Goal: Task Accomplishment & Management: Use online tool/utility

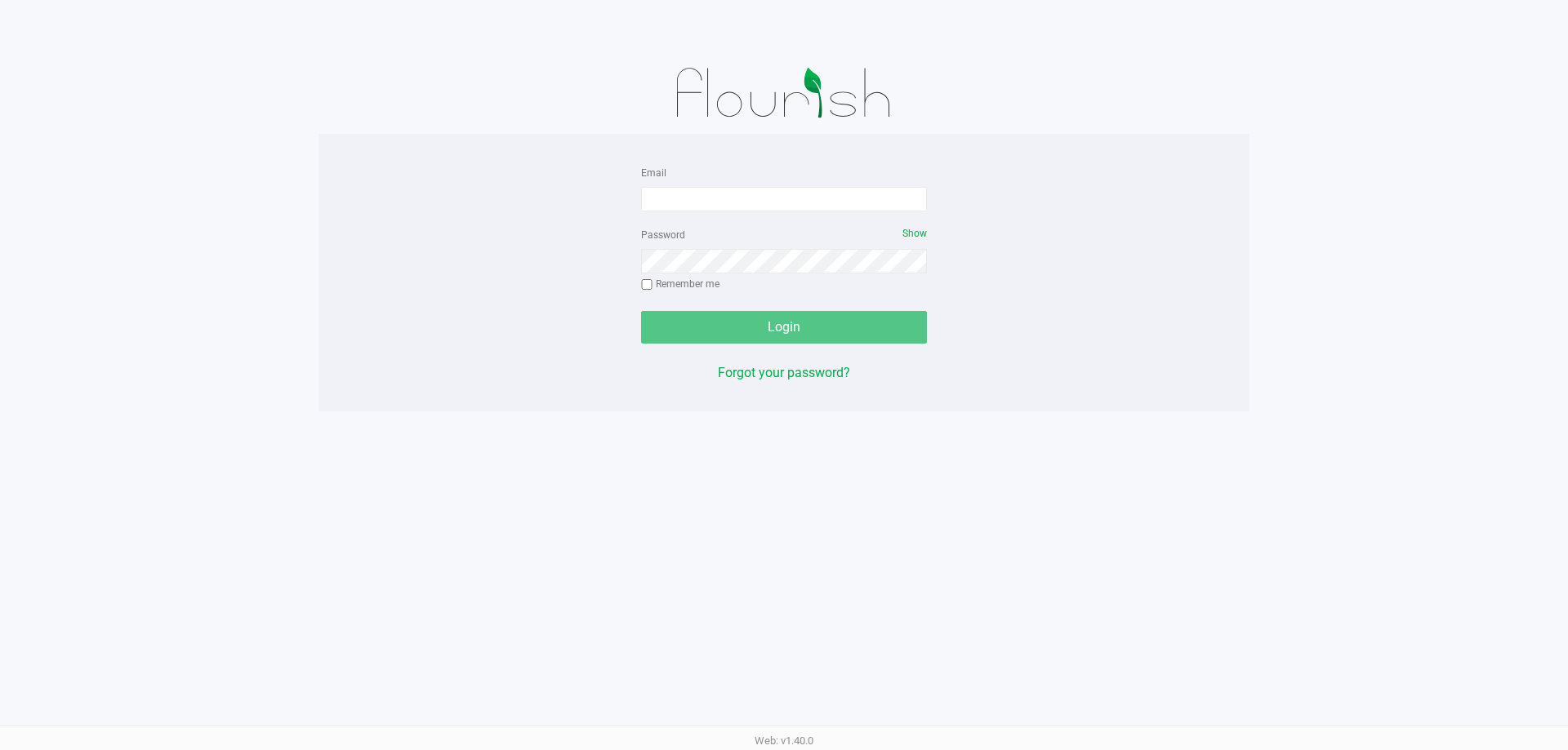
click at [661, 173] on label "Email" at bounding box center [654, 173] width 25 height 15
click at [661, 187] on input "Email" at bounding box center [784, 199] width 286 height 25
type input "[EMAIL_ADDRESS][DOMAIN_NAME]"
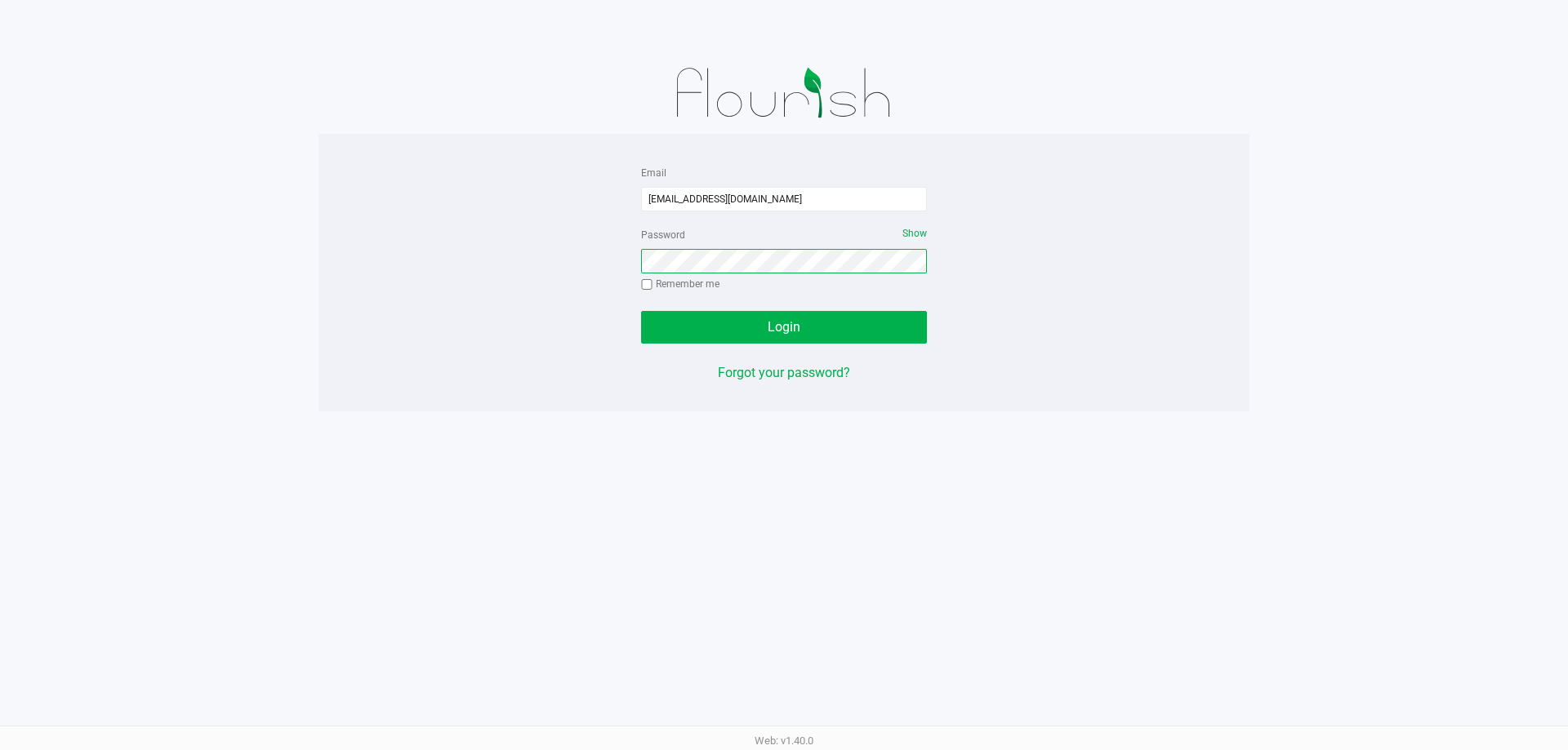
click at [641, 311] on button "Login" at bounding box center [784, 328] width 286 height 33
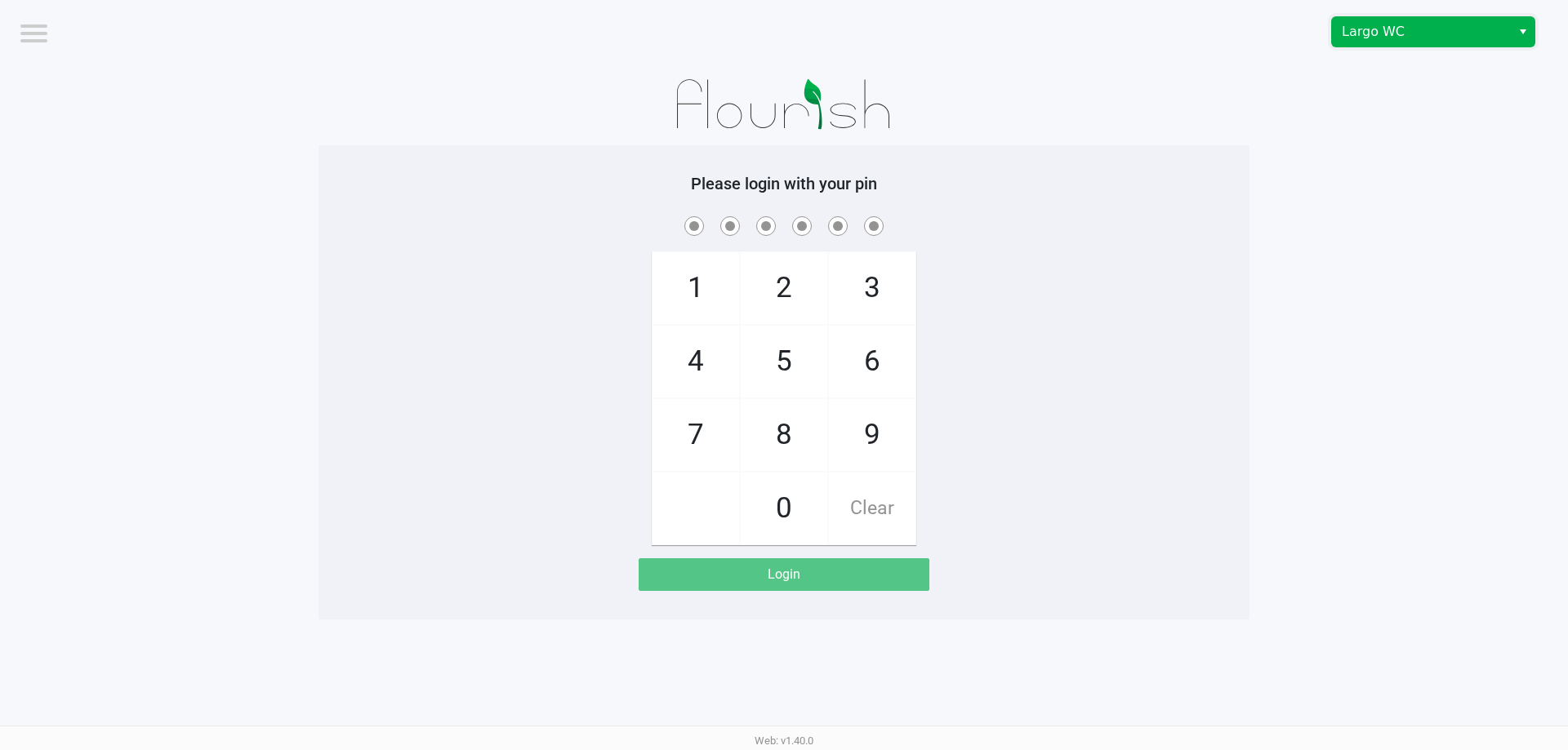
click at [1439, 31] on span "Largo WC" at bounding box center [1421, 32] width 159 height 20
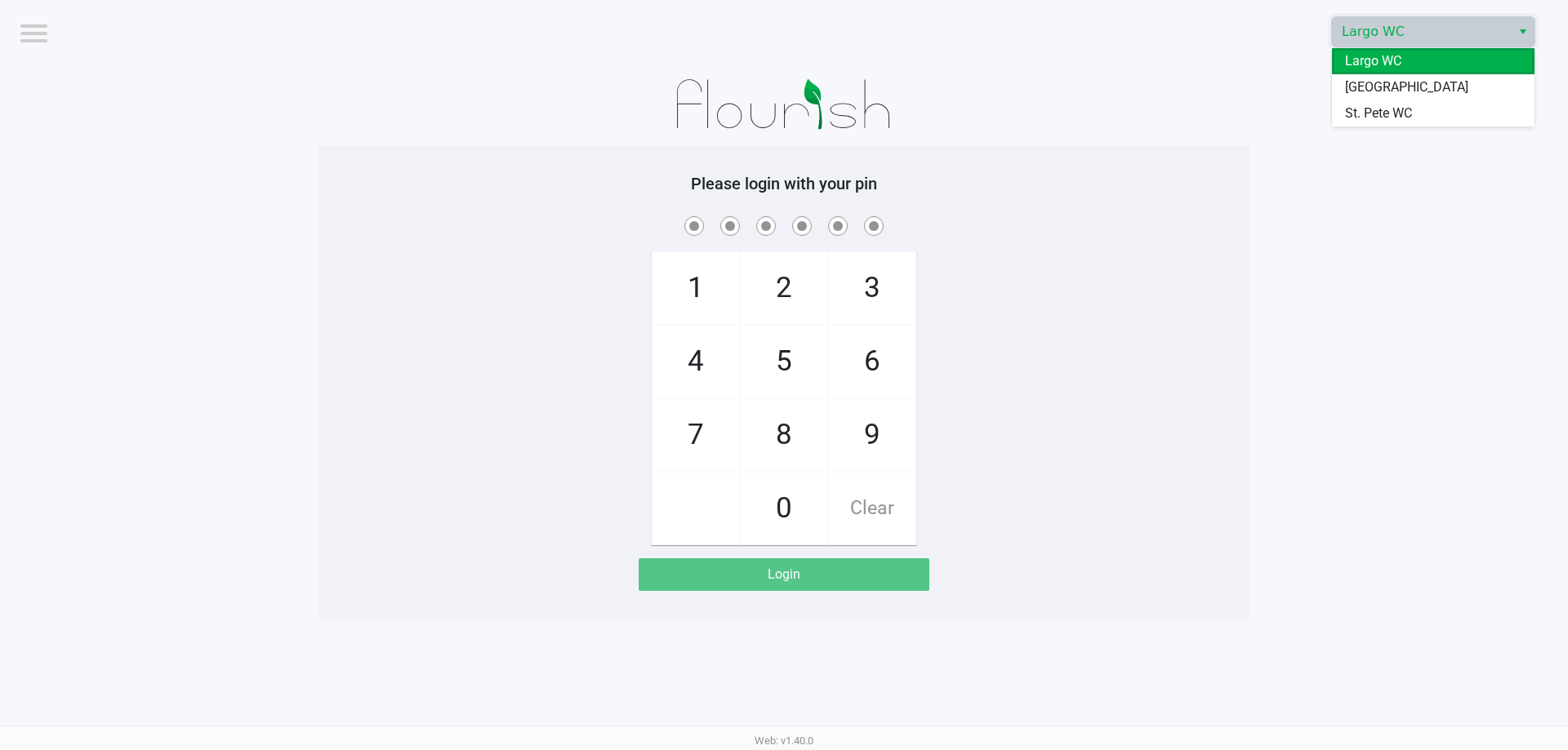
drag, startPoint x: 1403, startPoint y: 115, endPoint x: 1224, endPoint y: 116, distance: 179.0
click at [1403, 116] on span "St. Pete WC" at bounding box center [1379, 114] width 67 height 20
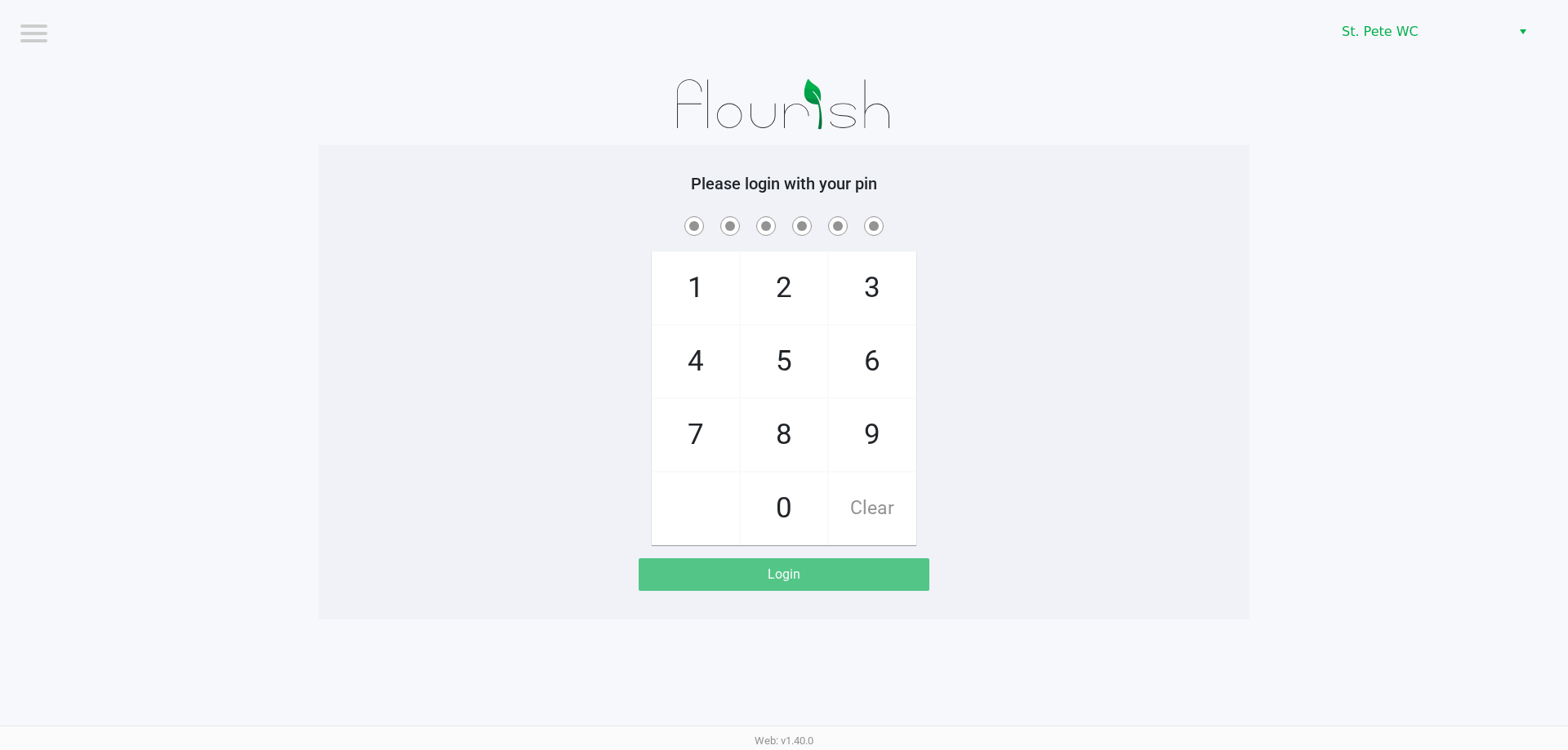
click at [1224, 116] on div at bounding box center [784, 105] width 931 height 82
checkbox input "true"
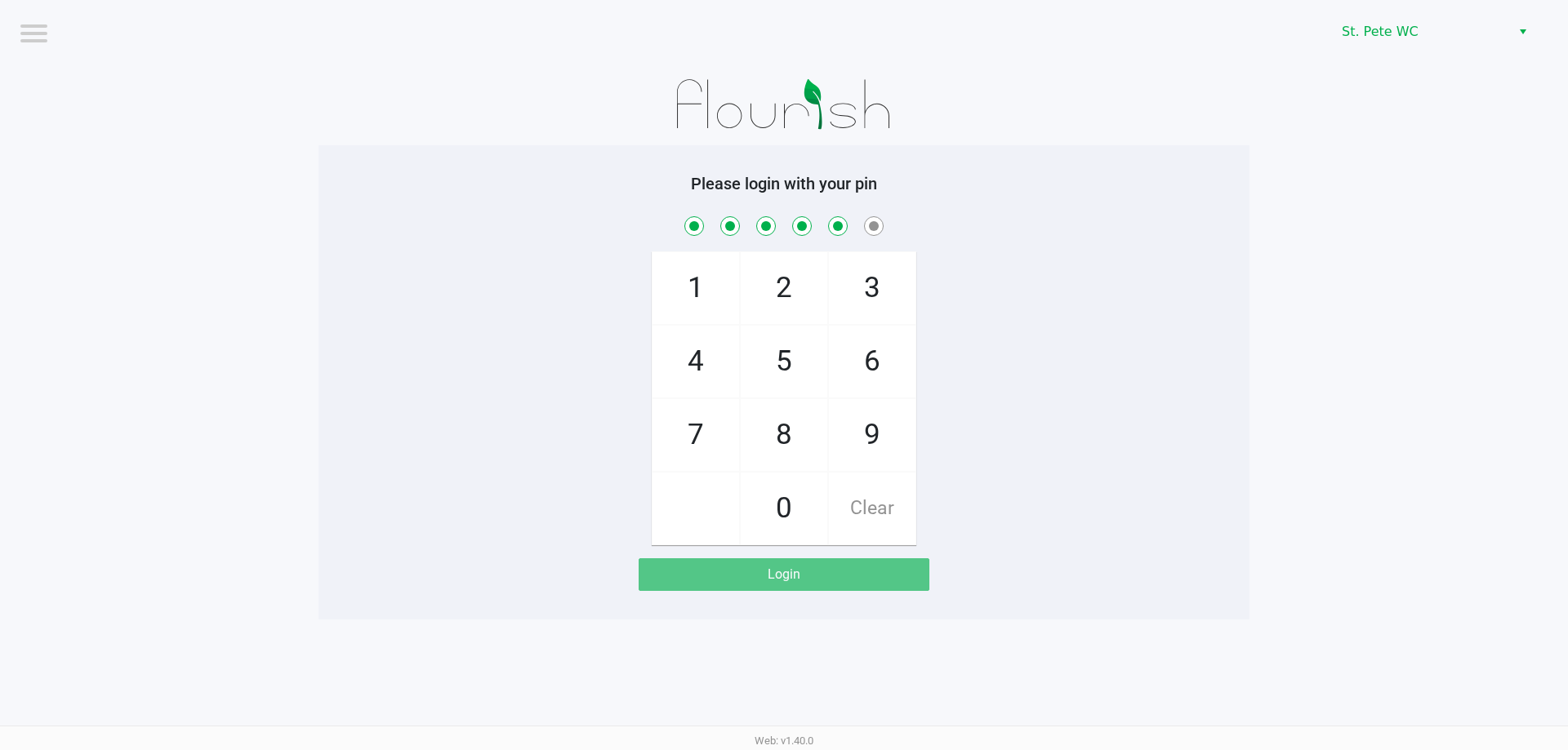
checkbox input "true"
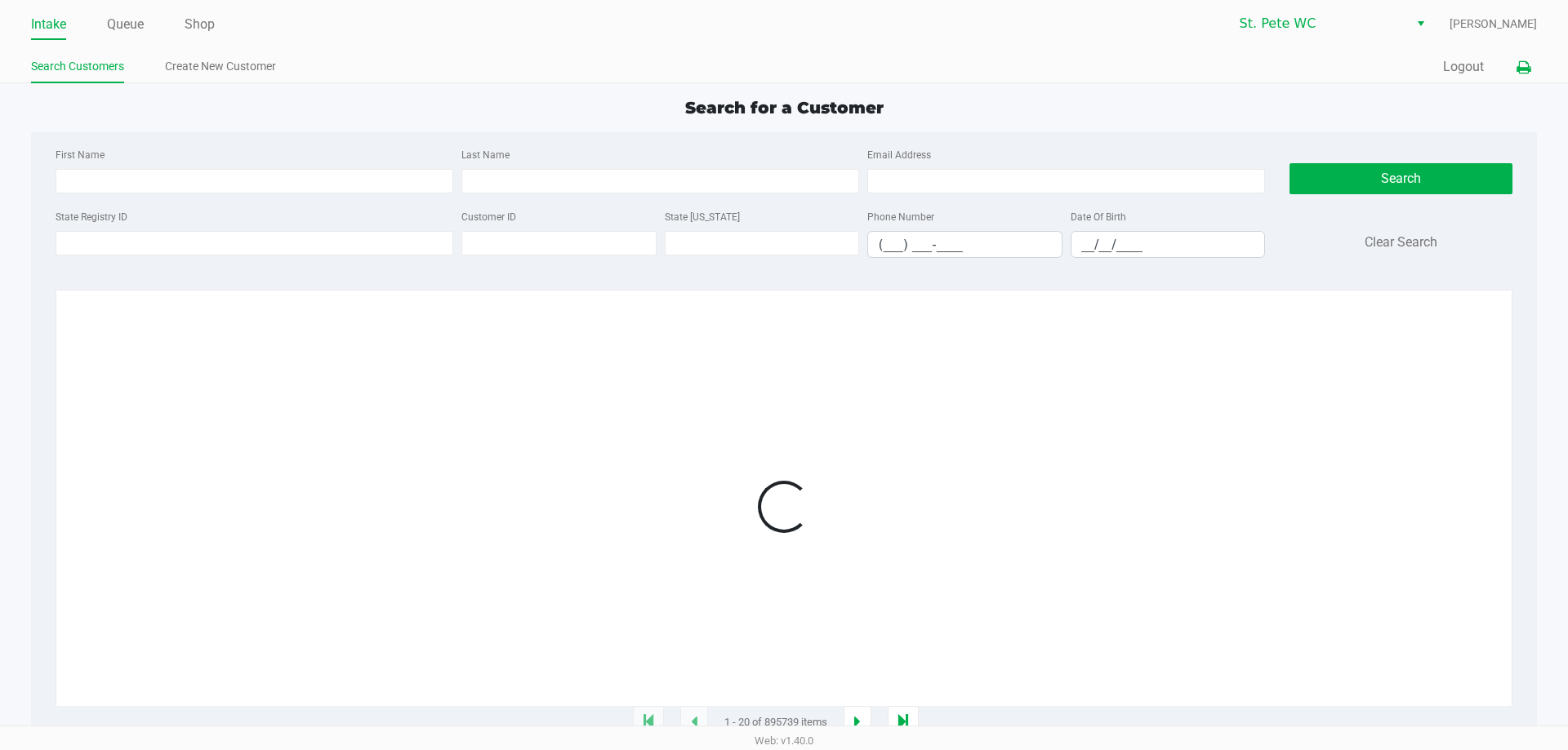
click at [1529, 71] on icon at bounding box center [1523, 68] width 14 height 11
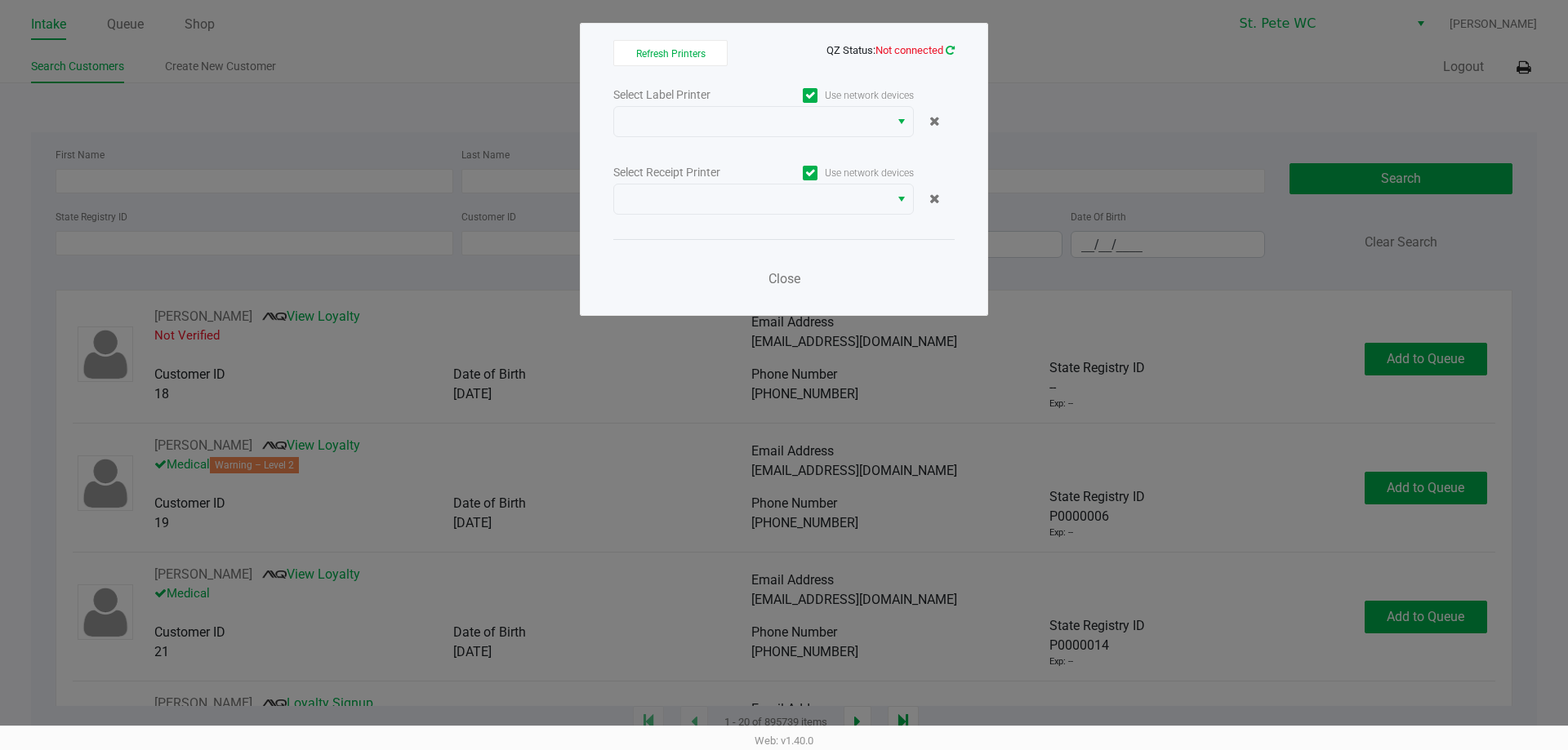
click at [953, 52] on icon at bounding box center [949, 50] width 9 height 11
click at [116, 201] on ngb-modal-window "Refresh Printers QZ Status: Not connected Select Label Printer Use network devi…" at bounding box center [784, 375] width 1568 height 750
click at [944, 45] on span "QZ Status: Not connected" at bounding box center [890, 50] width 129 height 12
click at [948, 56] on link at bounding box center [949, 50] width 9 height 12
click at [949, 56] on link at bounding box center [949, 50] width 9 height 12
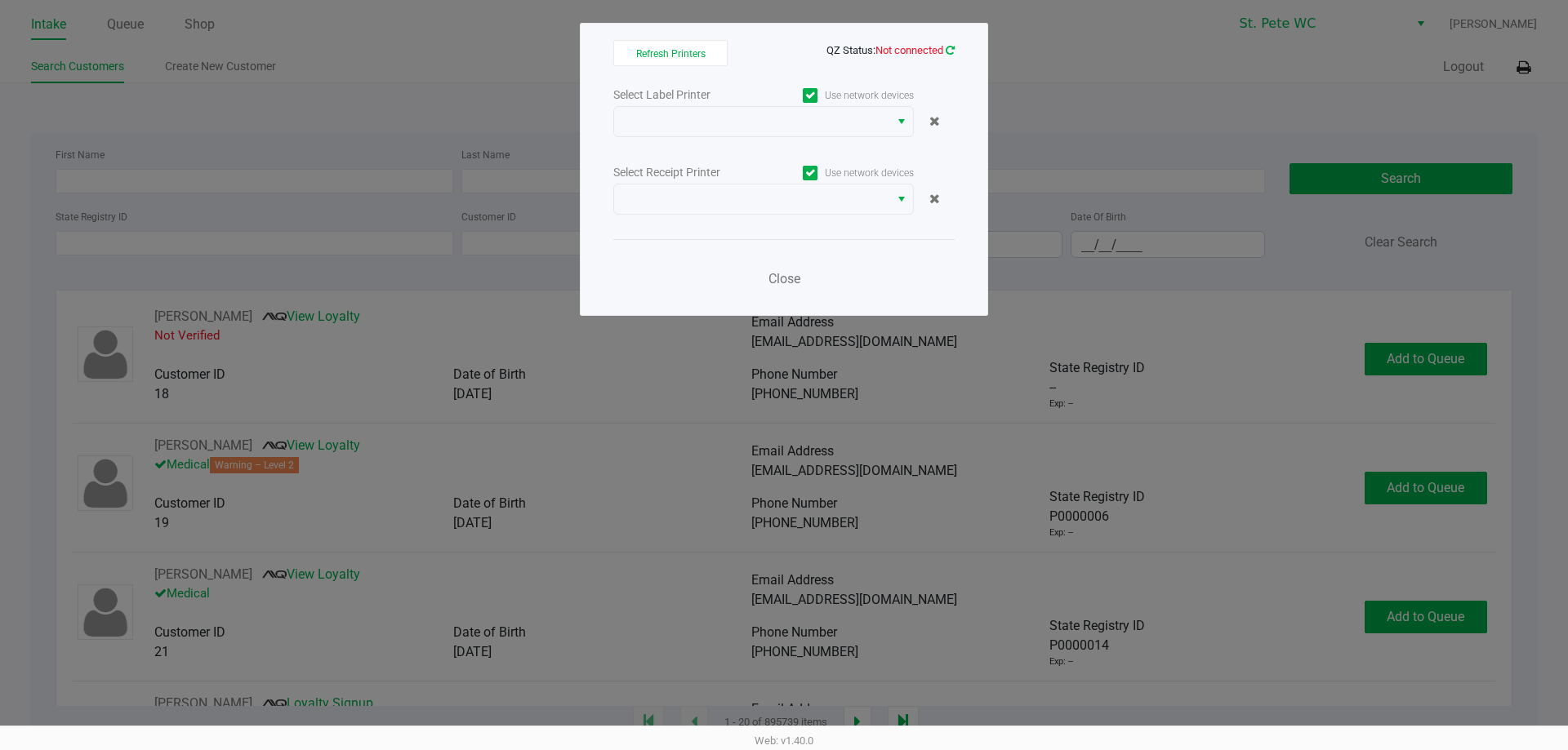
click at [949, 53] on icon at bounding box center [949, 50] width 14 height 14
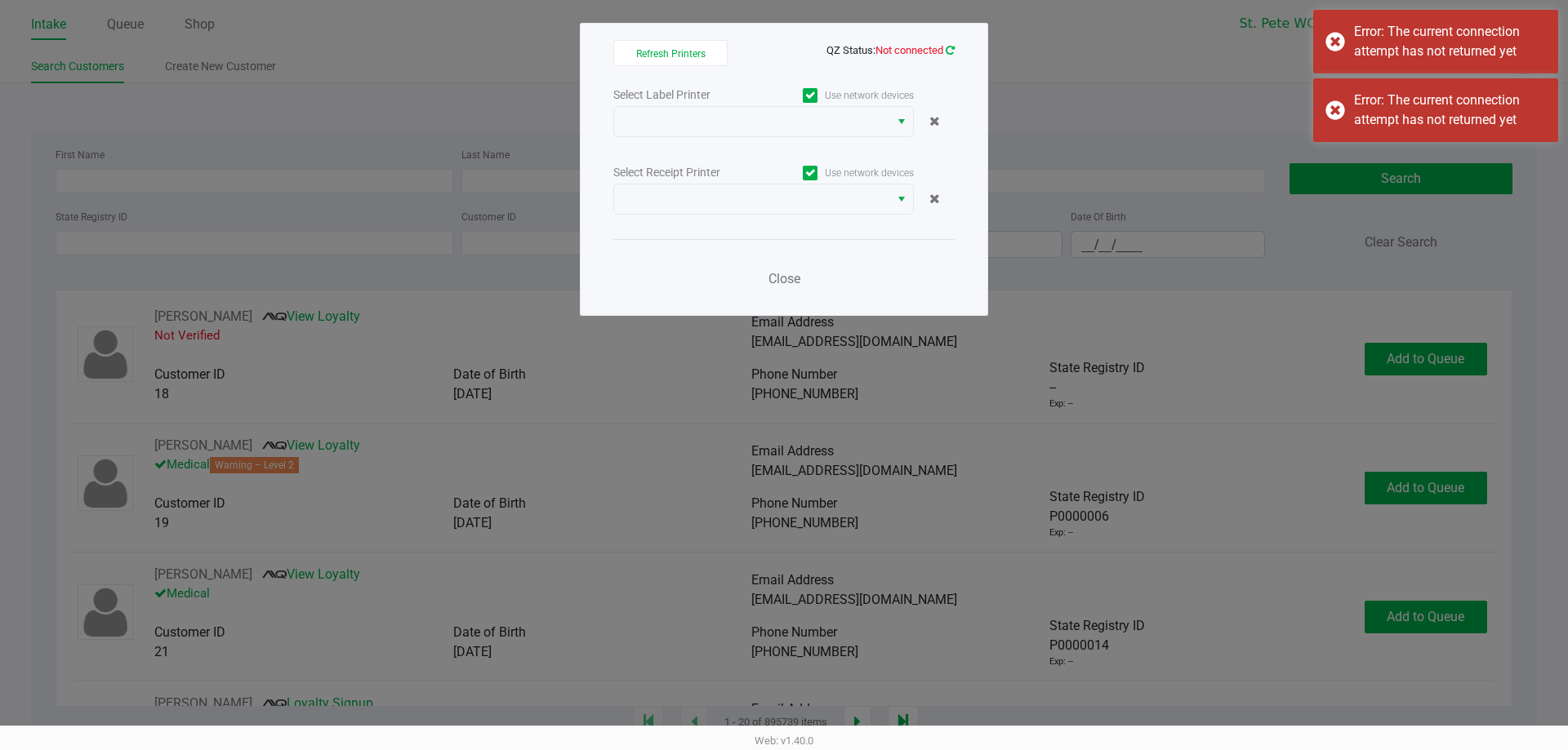
click at [949, 52] on icon at bounding box center [949, 50] width 14 height 14
click at [949, 52] on icon at bounding box center [949, 50] width 12 height 11
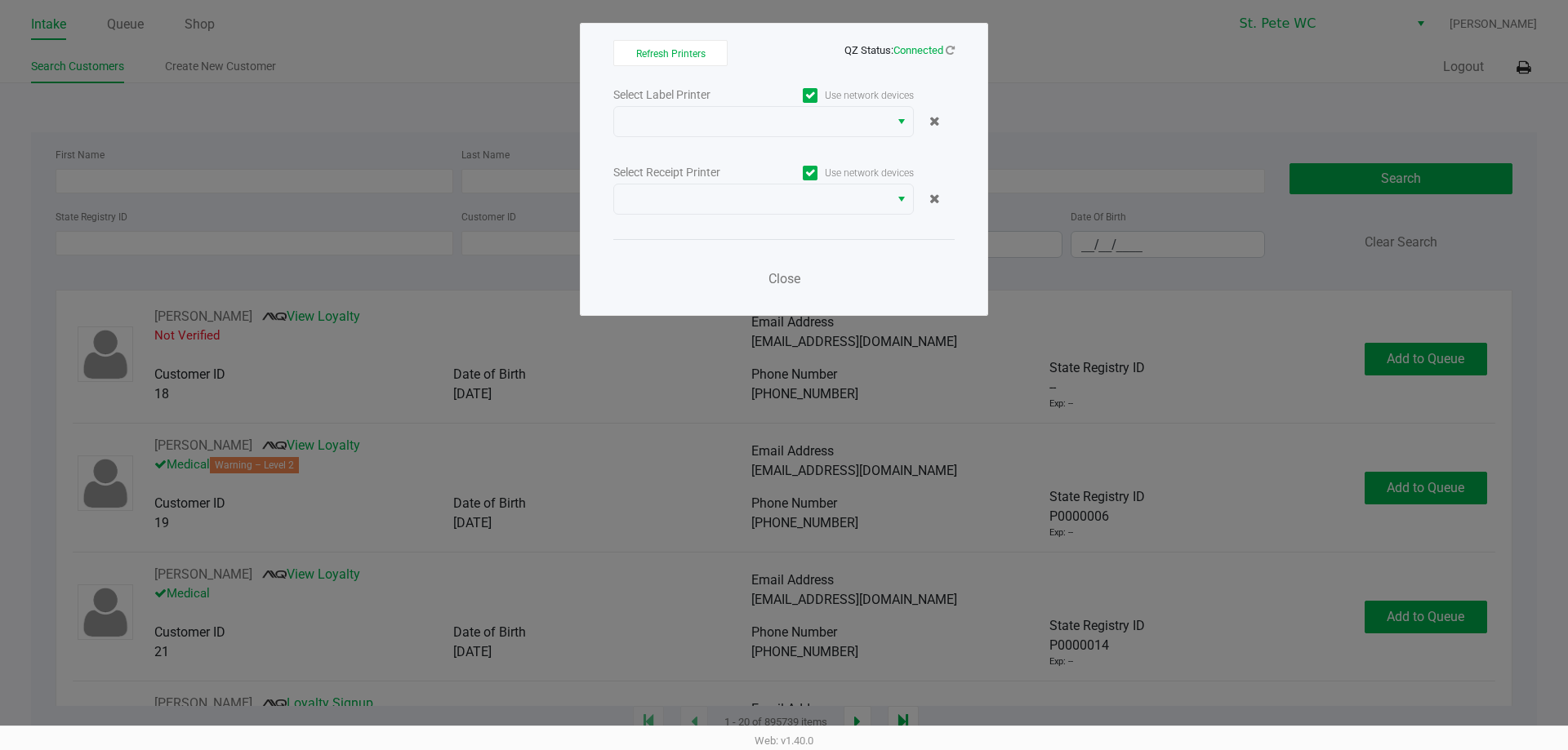
click at [955, 51] on div "Refresh Printers QZ Status: Connected Select Label Printer Use network devices …" at bounding box center [784, 169] width 408 height 293
click at [949, 50] on icon at bounding box center [949, 51] width 14 height 13
click at [159, 749] on div "Web: v1.40.0" at bounding box center [784, 740] width 1568 height 29
click at [794, 240] on div "Close" at bounding box center [784, 269] width 342 height 60
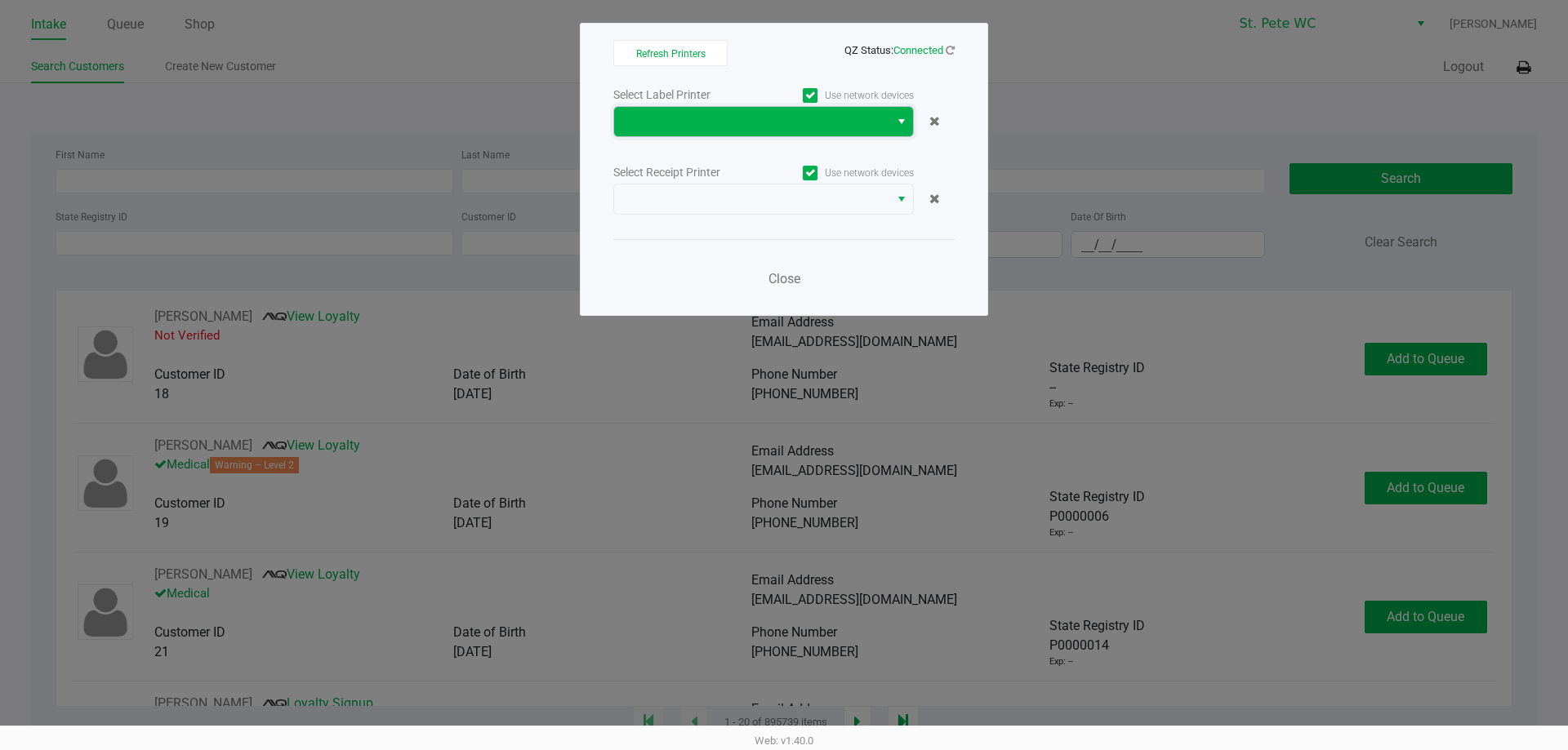
click at [731, 129] on span at bounding box center [752, 122] width 256 height 20
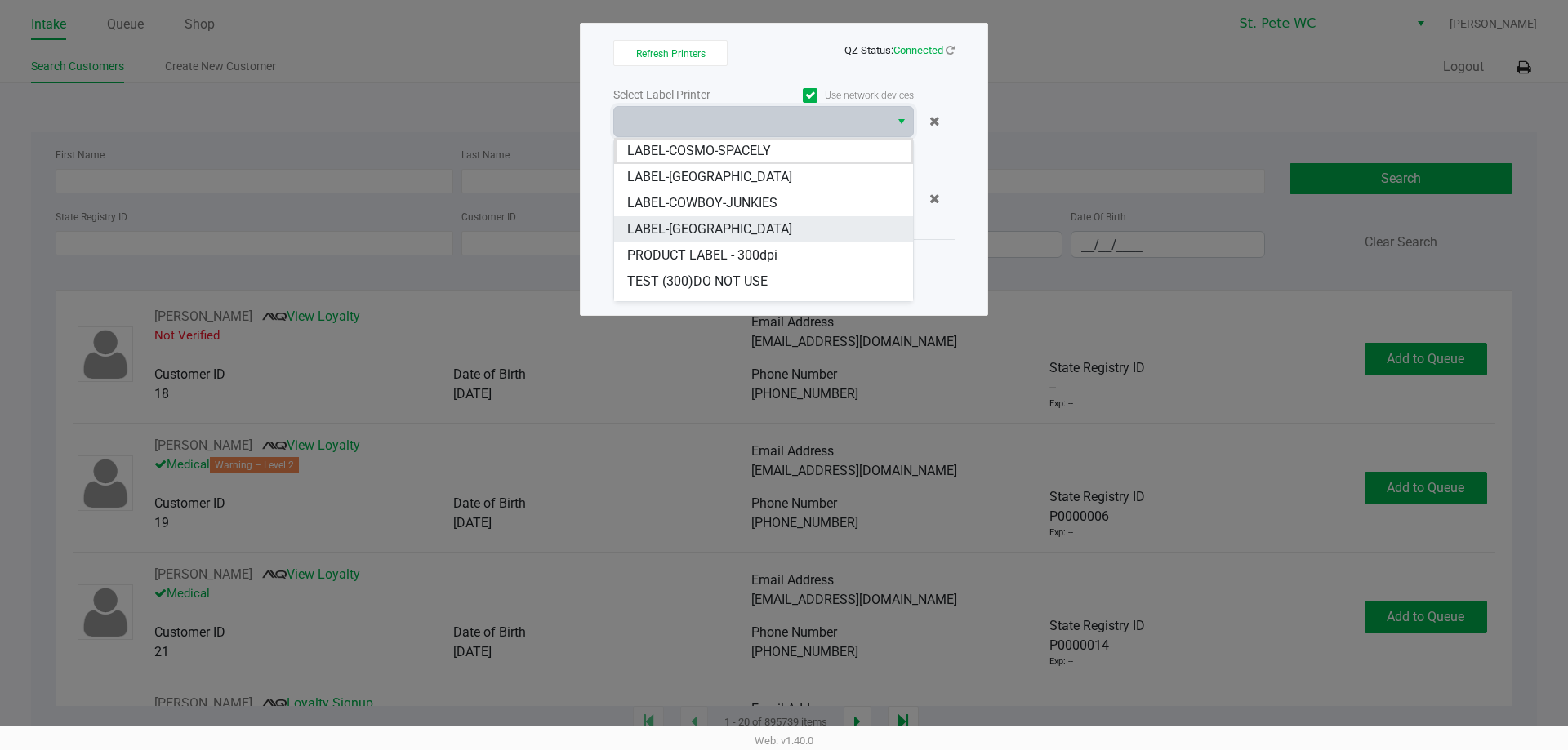
click at [724, 226] on li "LABEL-[GEOGRAPHIC_DATA]" at bounding box center [764, 229] width 299 height 26
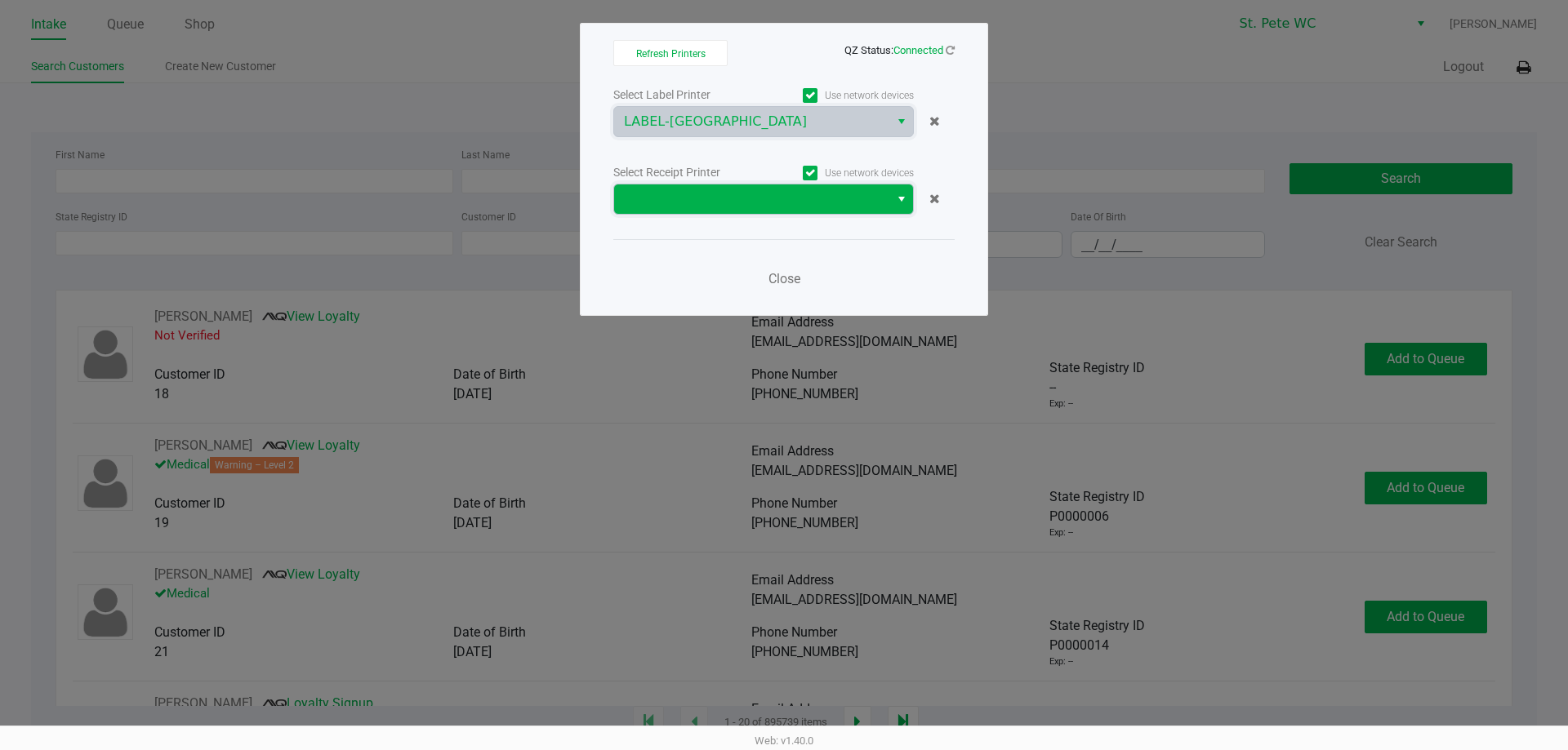
click at [724, 213] on span at bounding box center [752, 199] width 275 height 29
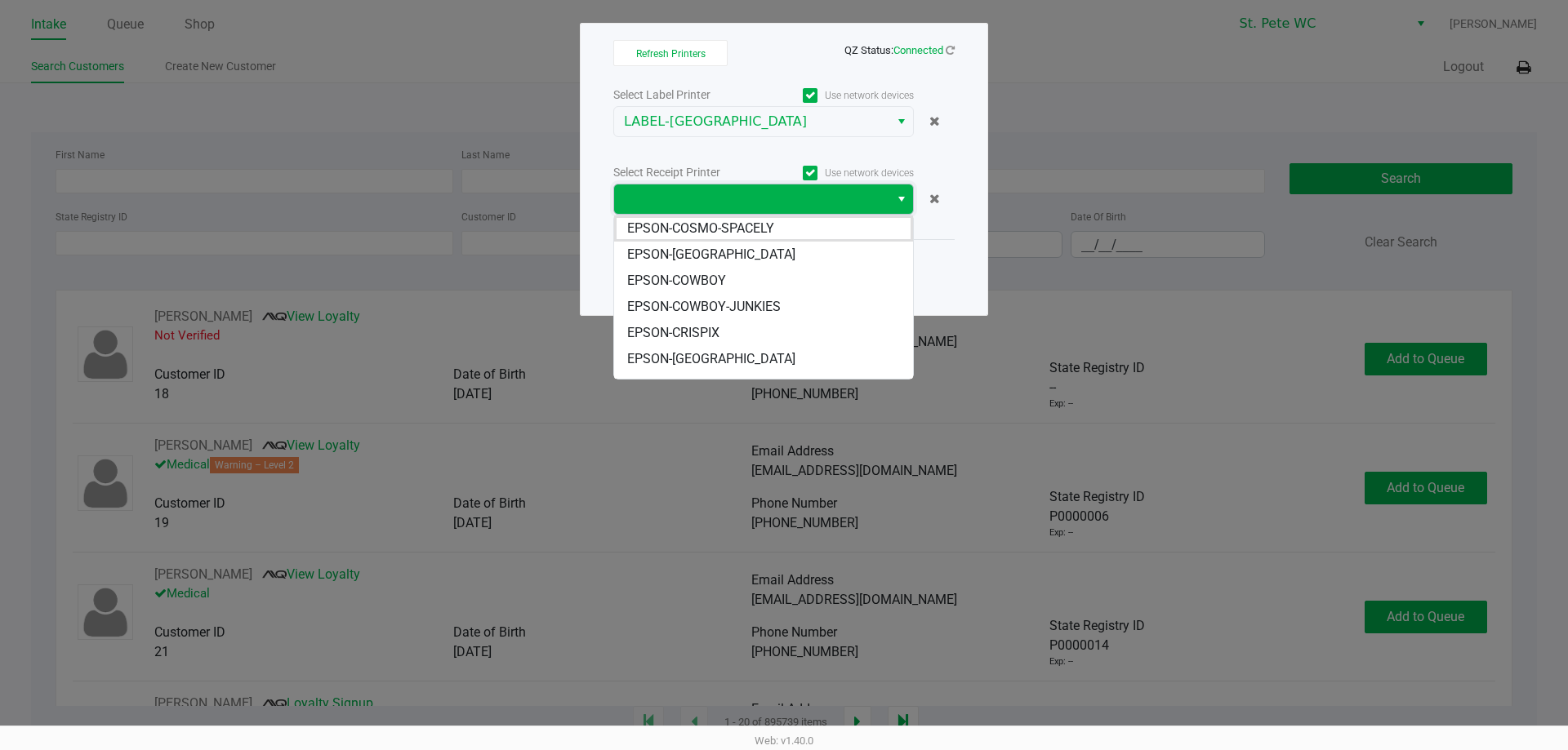
click at [724, 193] on span at bounding box center [752, 199] width 256 height 20
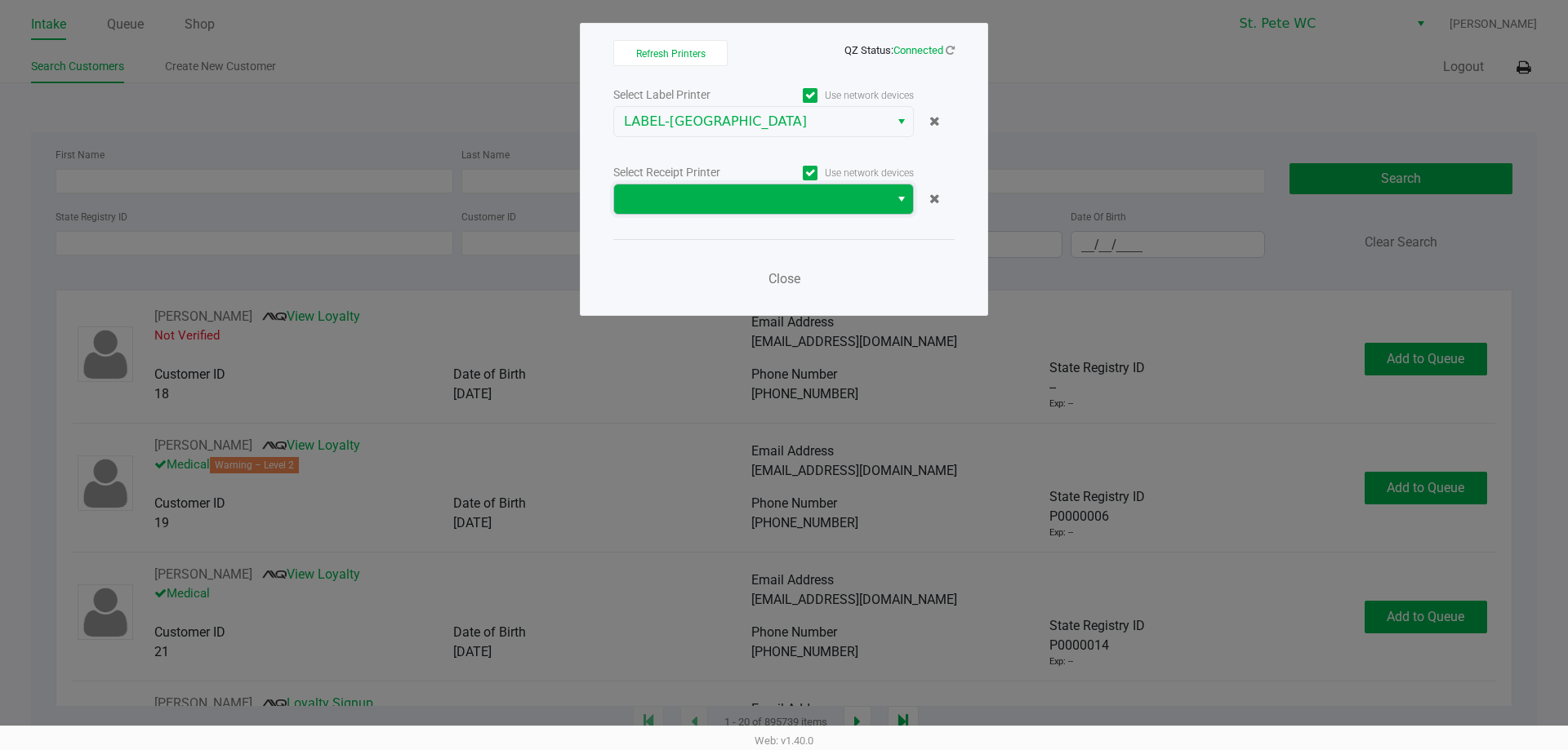
click at [724, 193] on span at bounding box center [752, 199] width 256 height 20
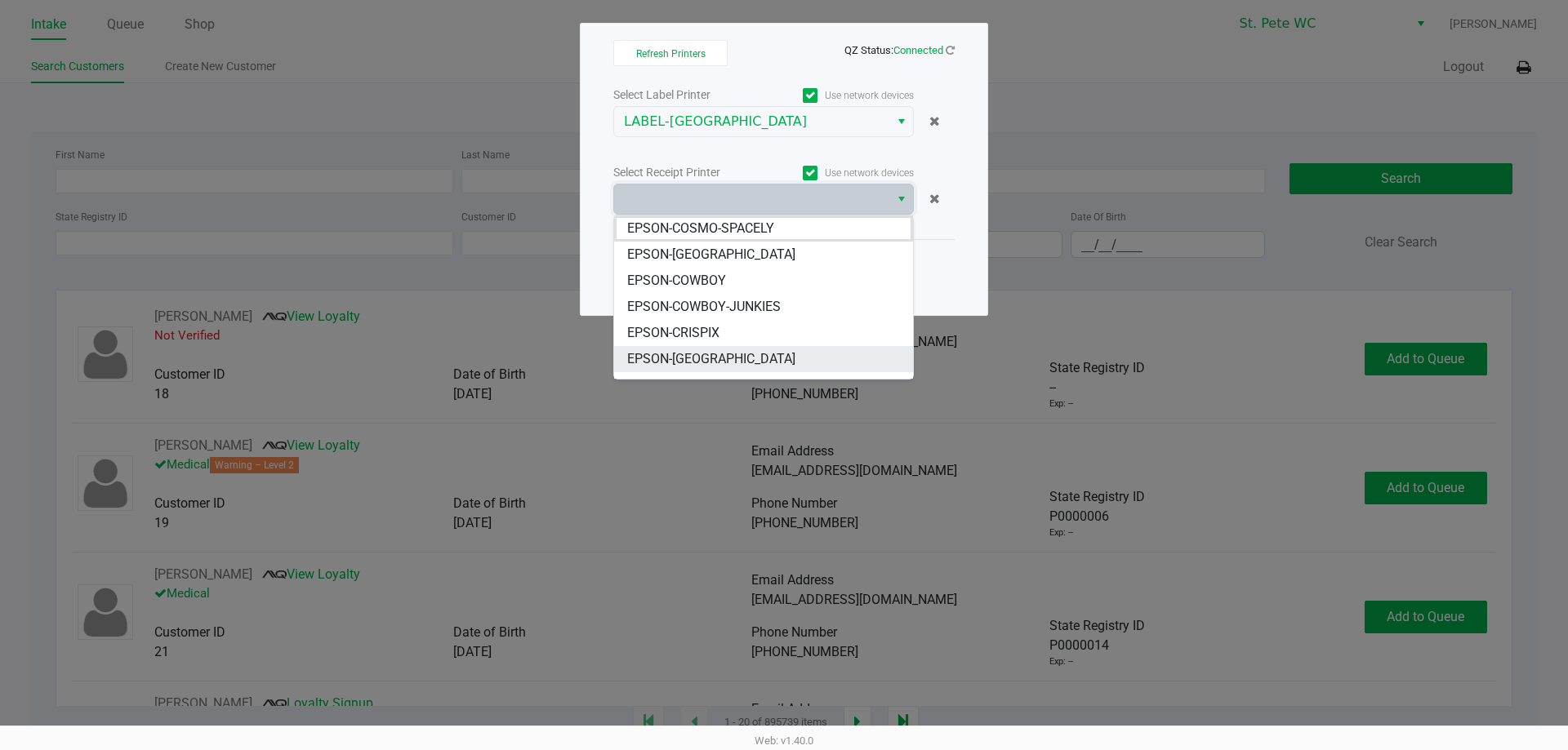
click at [714, 350] on span "EPSON-[GEOGRAPHIC_DATA]" at bounding box center [711, 359] width 168 height 20
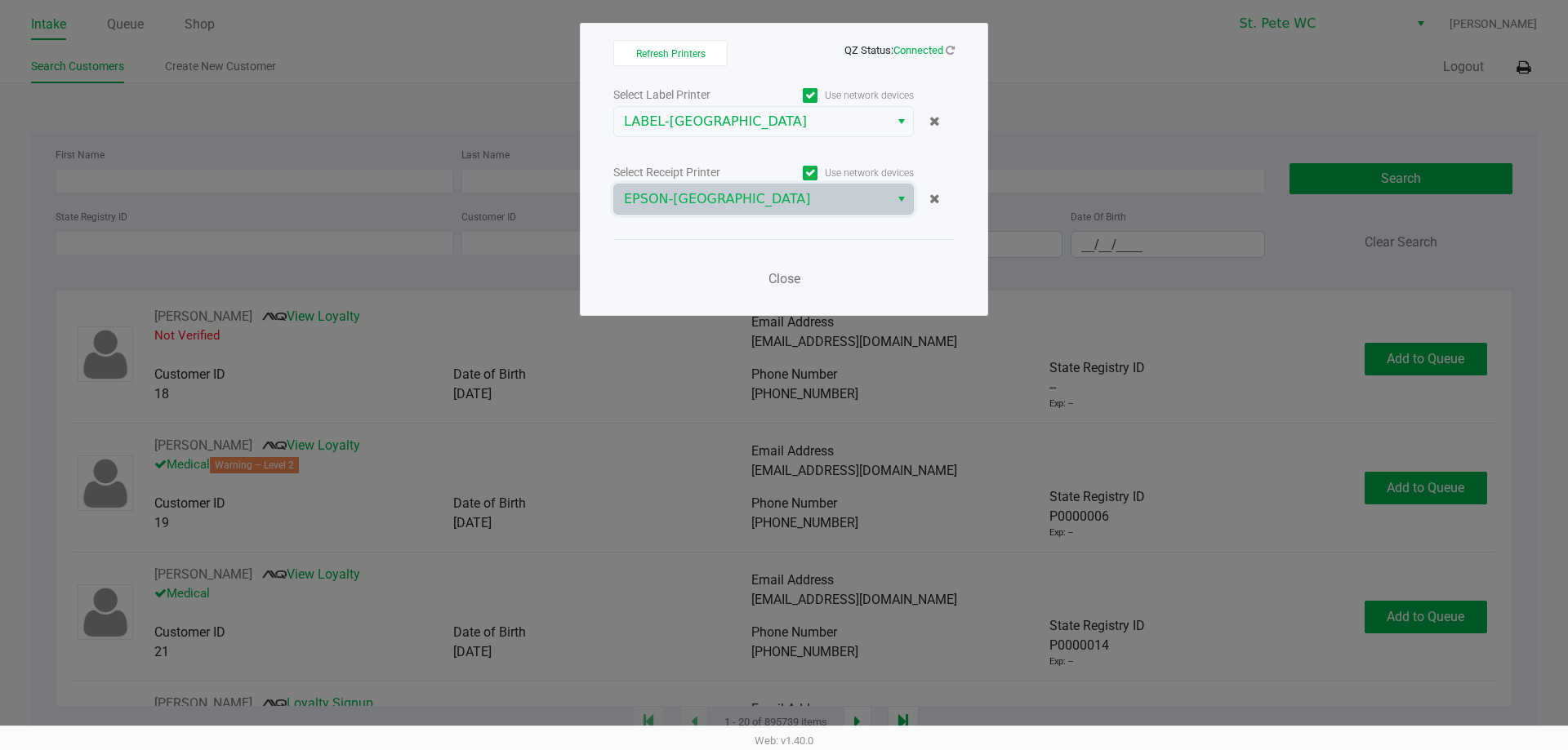
click at [712, 274] on div "Close" at bounding box center [784, 269] width 342 height 60
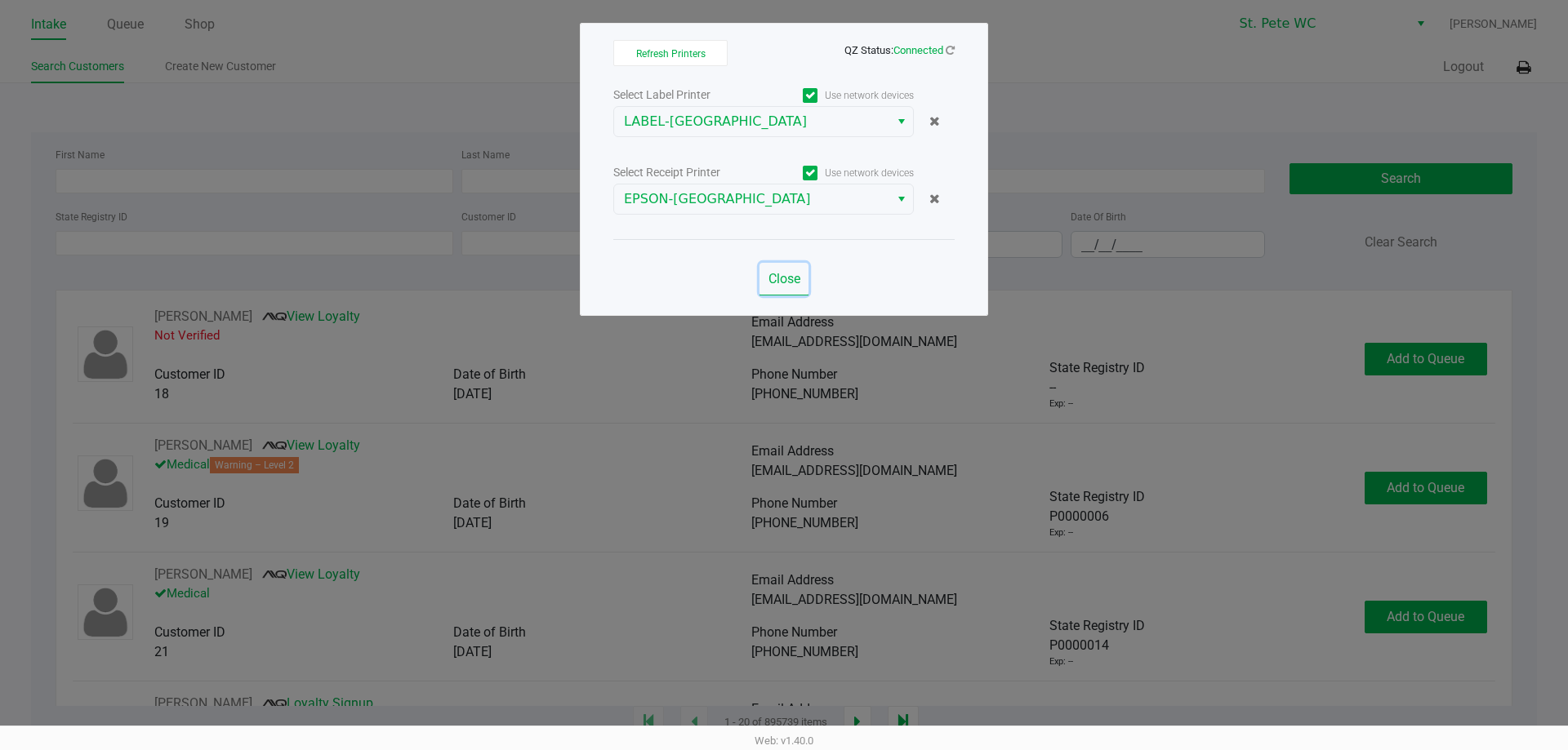
click at [774, 275] on span "Close" at bounding box center [784, 278] width 32 height 16
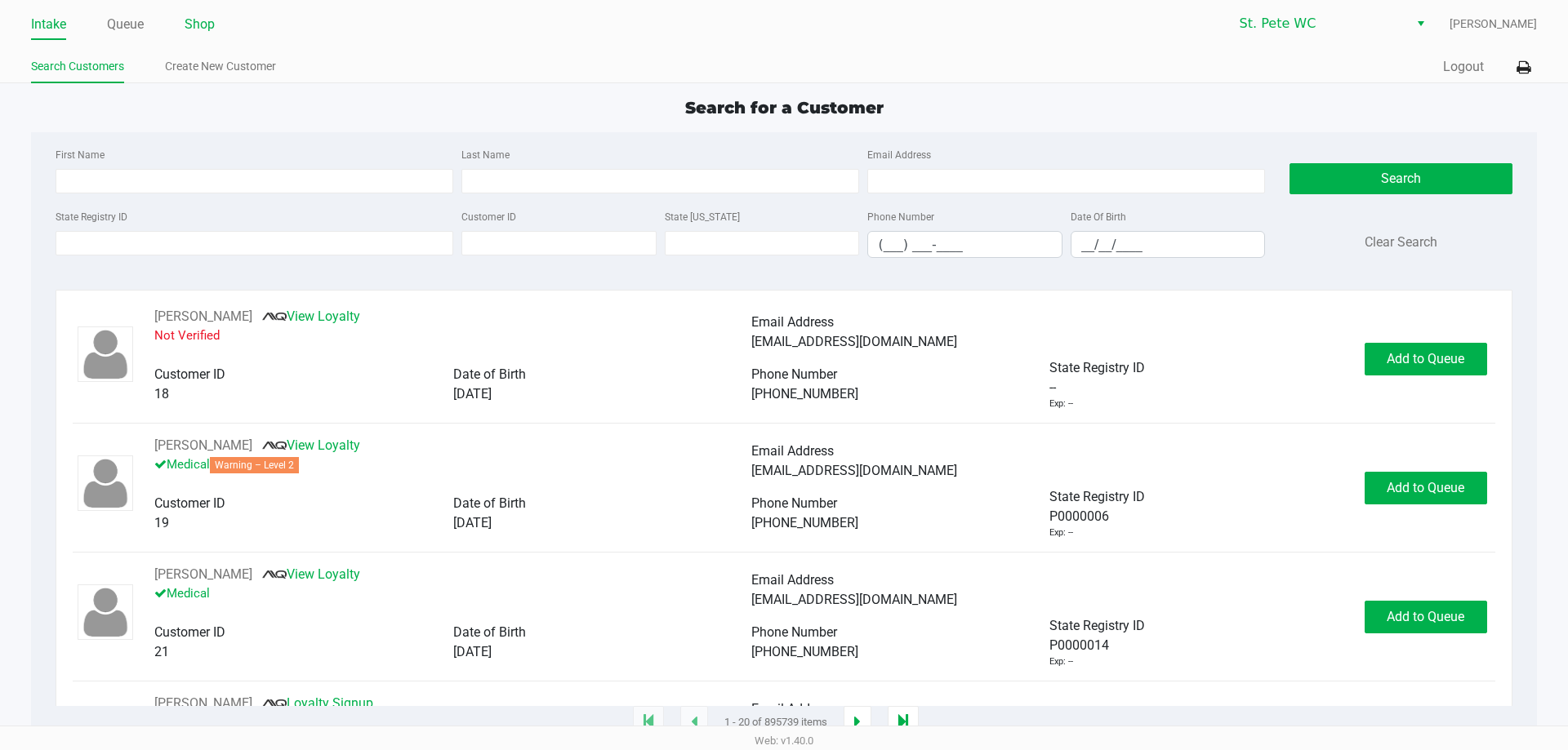
click at [203, 36] on li "Shop" at bounding box center [199, 25] width 30 height 29
click at [203, 20] on link "Shop" at bounding box center [199, 25] width 30 height 23
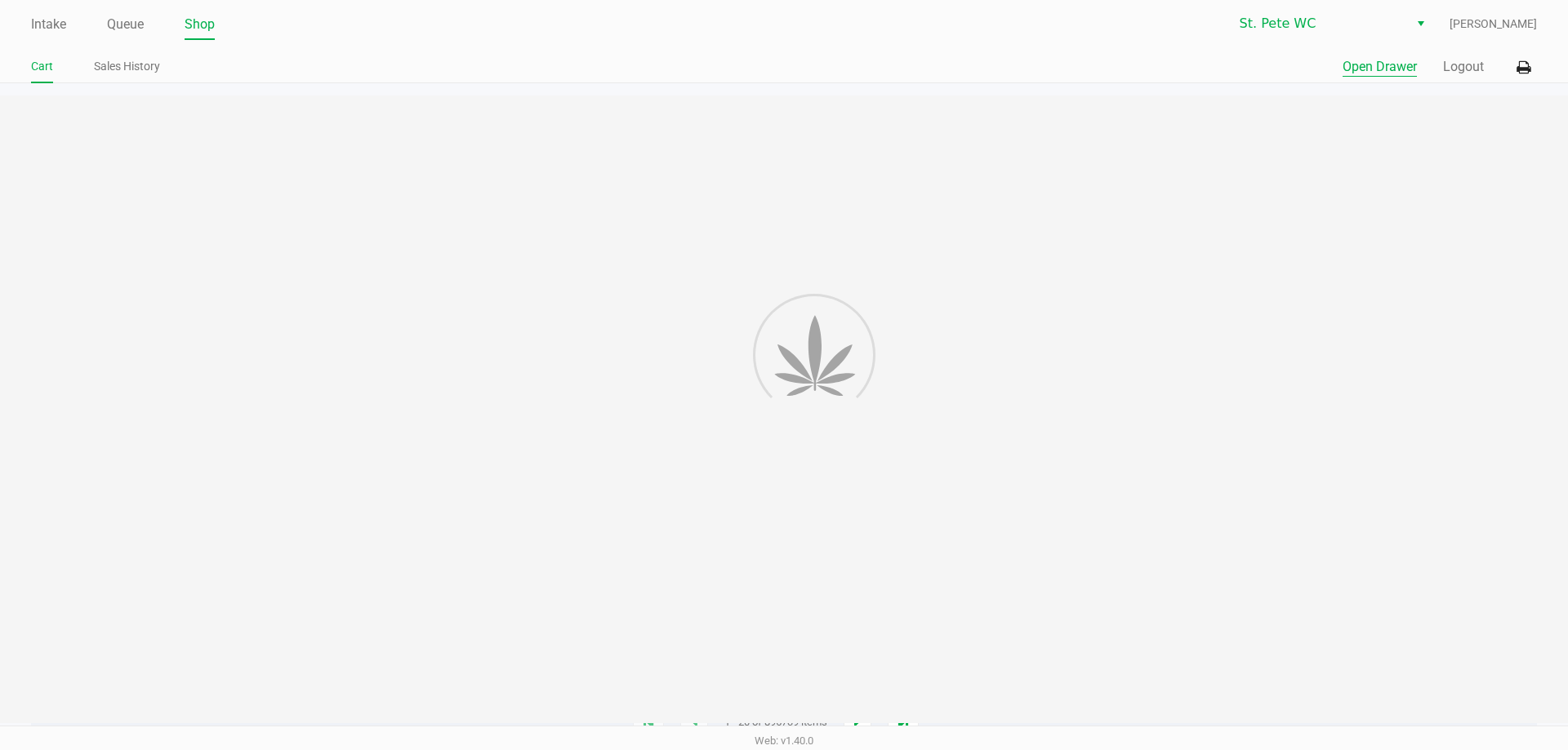
click at [1355, 64] on button "Open Drawer" at bounding box center [1380, 67] width 75 height 20
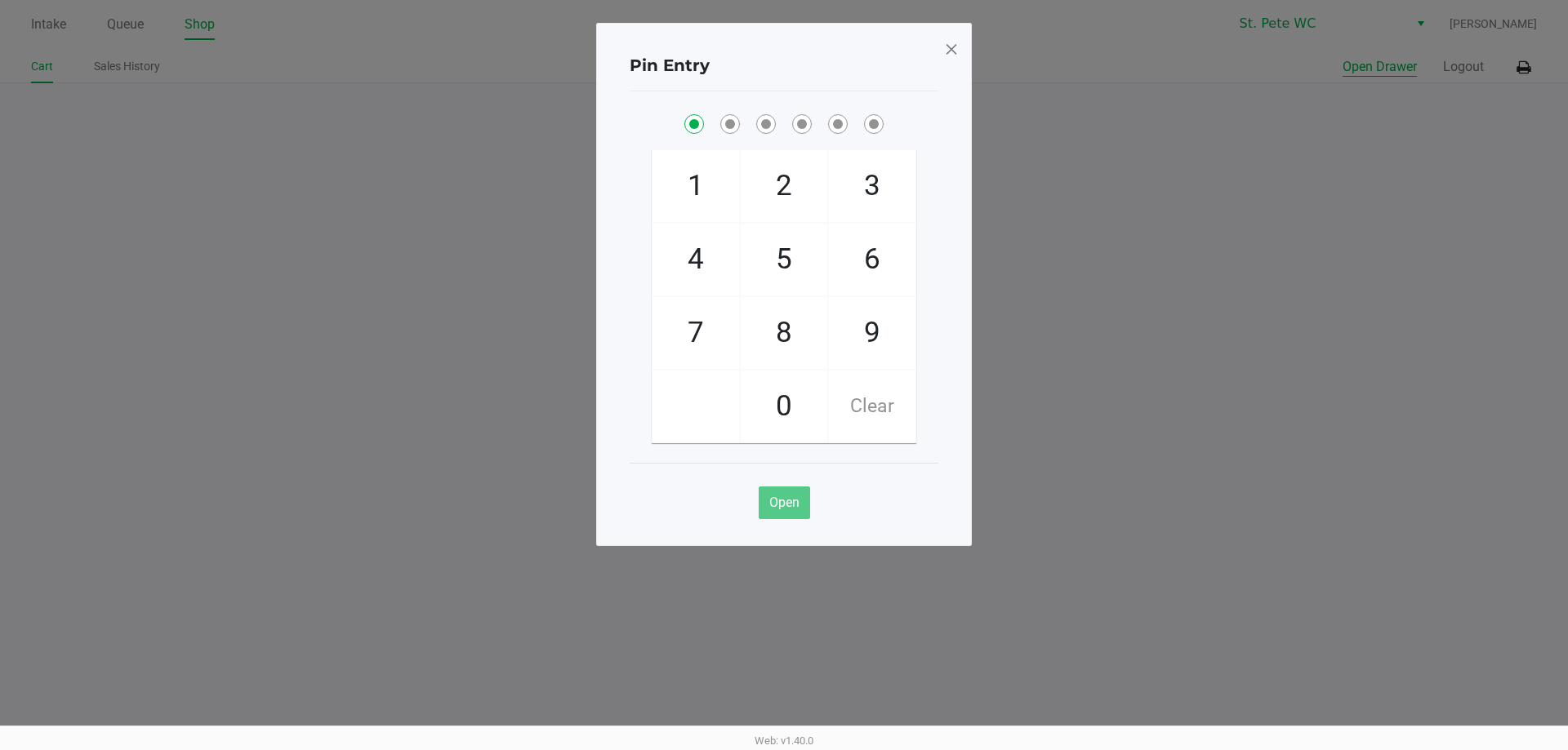
checkbox input "true"
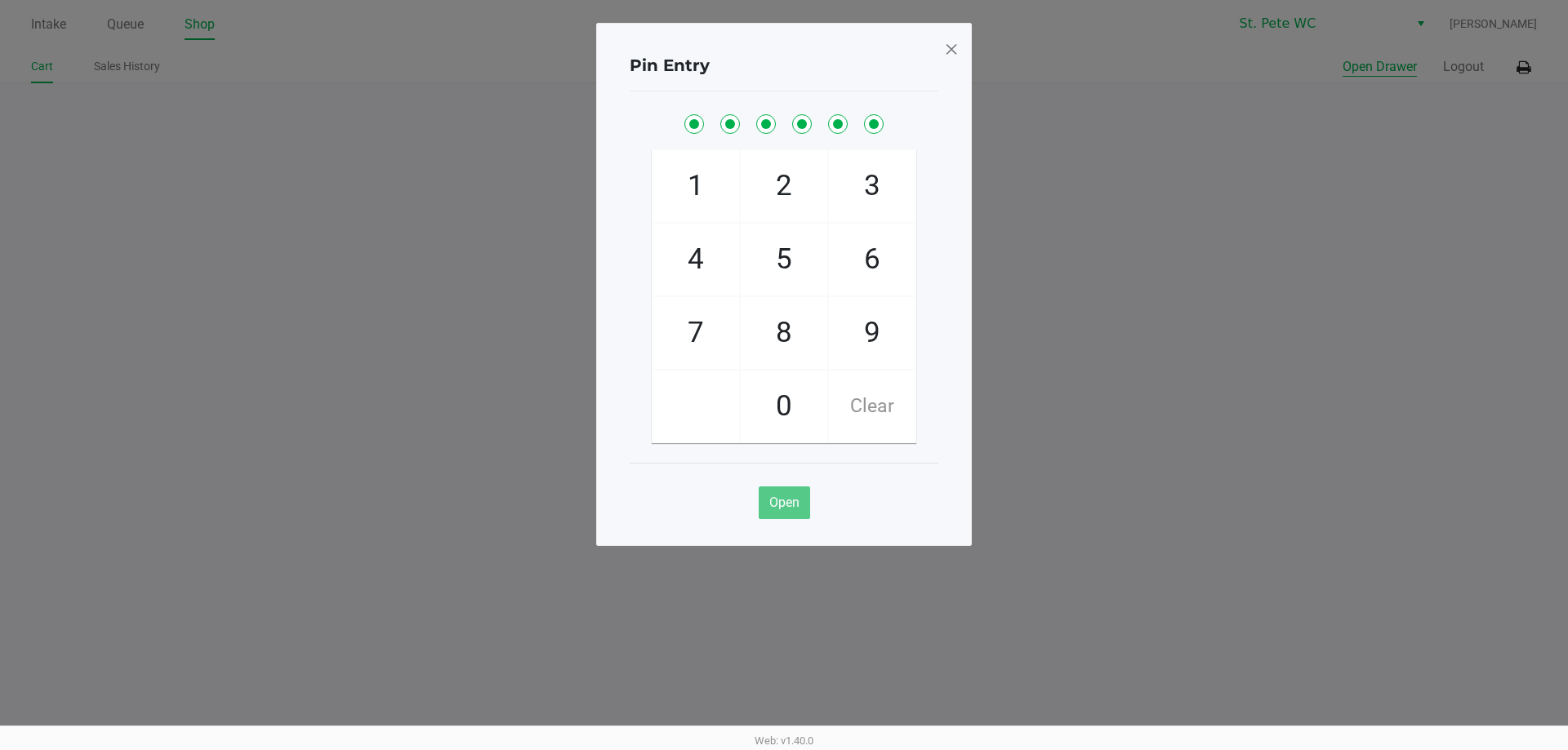
checkbox input "true"
click at [1343, 57] on button "Open Drawer" at bounding box center [1380, 67] width 75 height 20
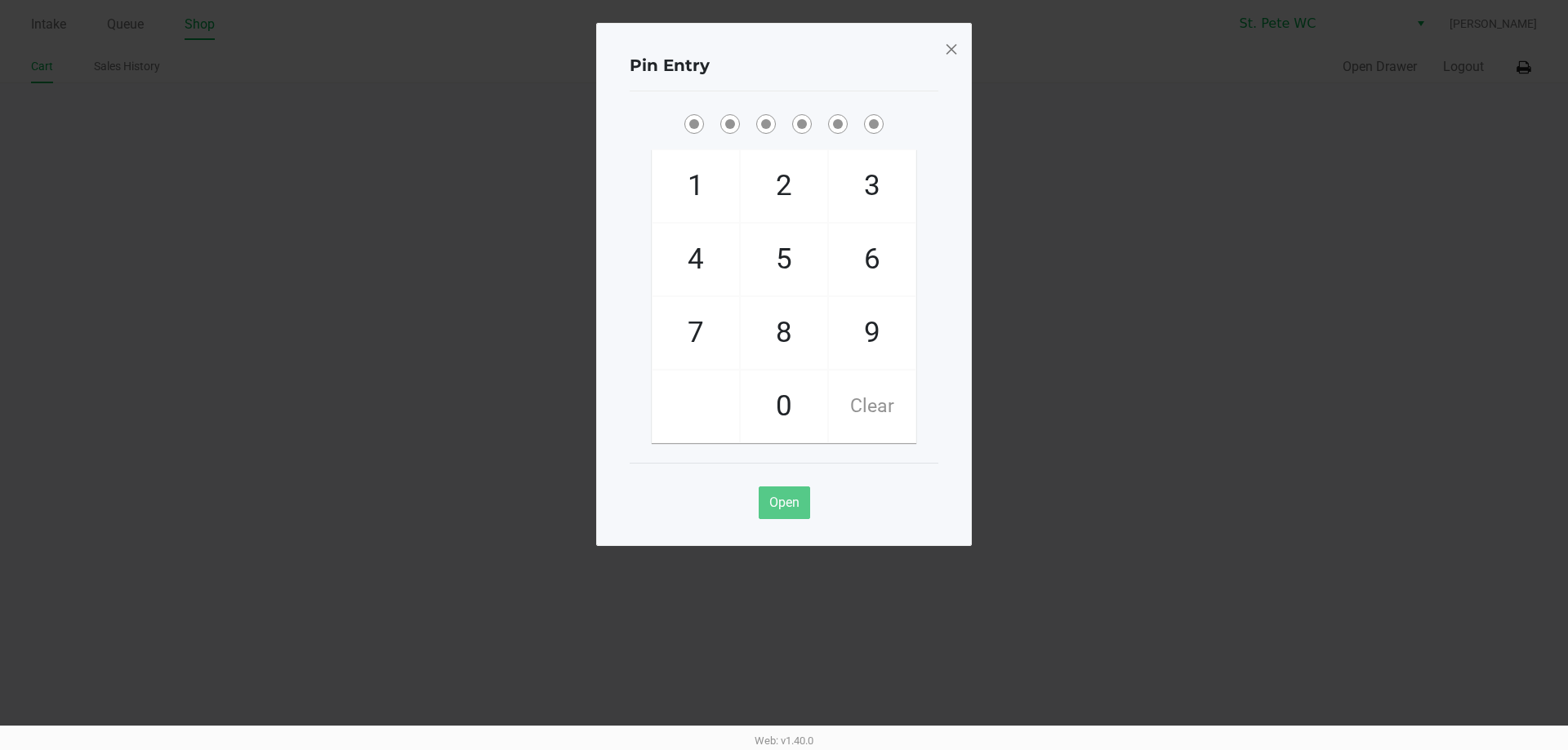
click at [948, 45] on span at bounding box center [951, 49] width 15 height 26
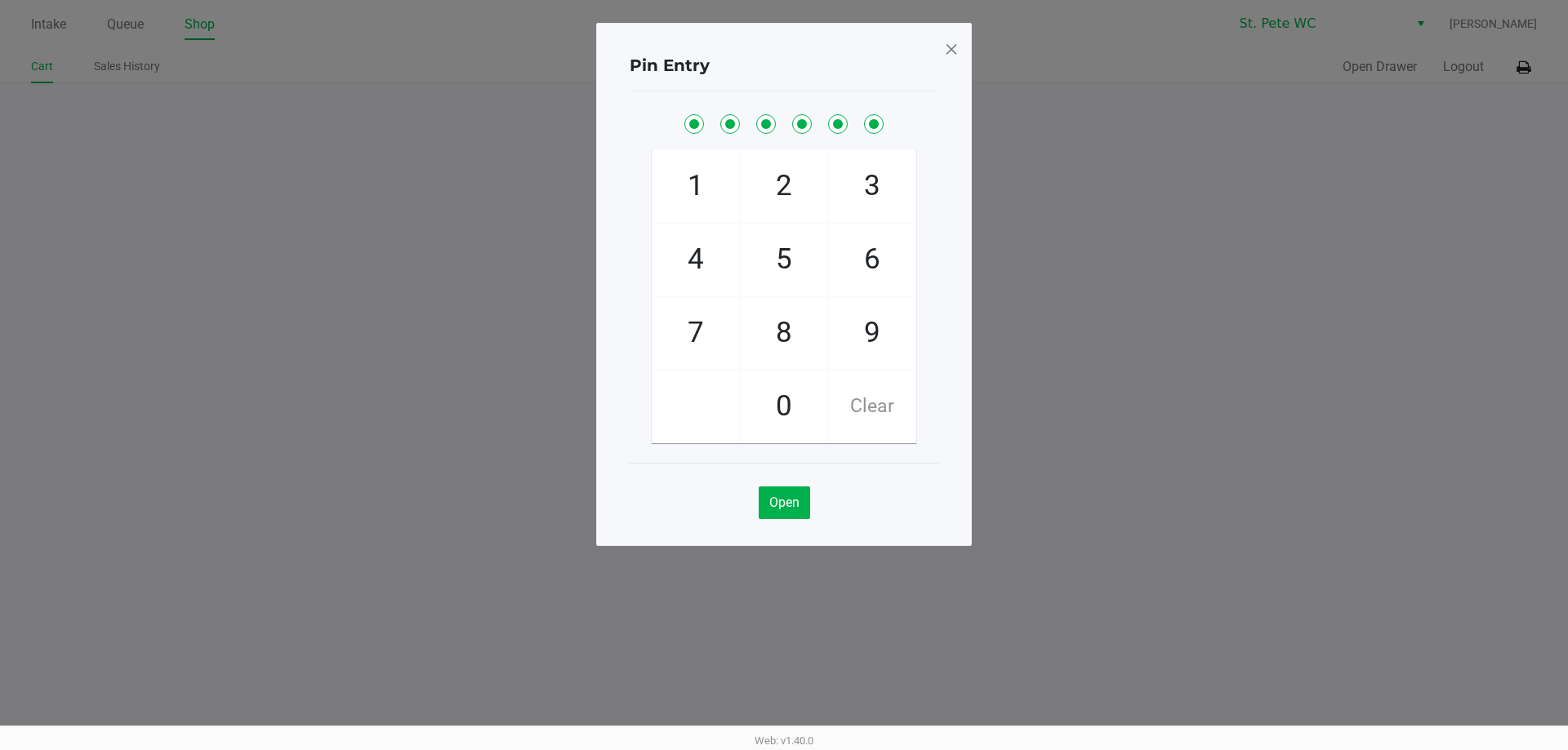
click at [949, 45] on div "Pin Entry 1 4 7 2 5 8 0 3 6 9 Clear Open" at bounding box center [784, 243] width 376 height 523
click at [949, 45] on span at bounding box center [951, 49] width 15 height 26
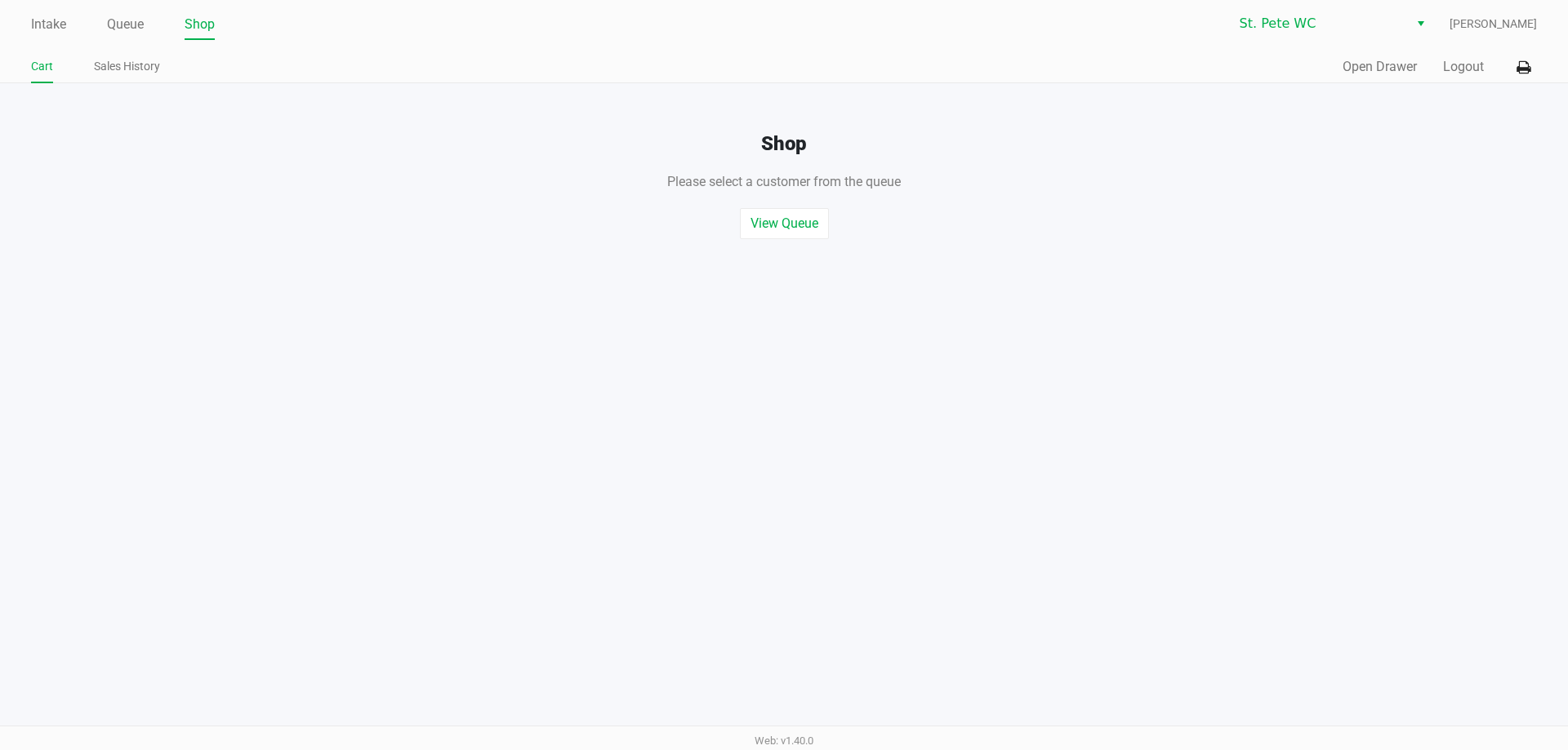
drag, startPoint x: 958, startPoint y: 47, endPoint x: 1079, endPoint y: 62, distance: 121.9
click at [959, 47] on div "Pin Entry 1 4 7 2 5 8 0 3 6 9 Clear Open" at bounding box center [784, 243] width 376 height 523
click at [1507, 66] on div "Quick Sale Open Drawer Logout" at bounding box center [1160, 67] width 753 height 30
click at [1460, 66] on button "Logout" at bounding box center [1464, 67] width 41 height 20
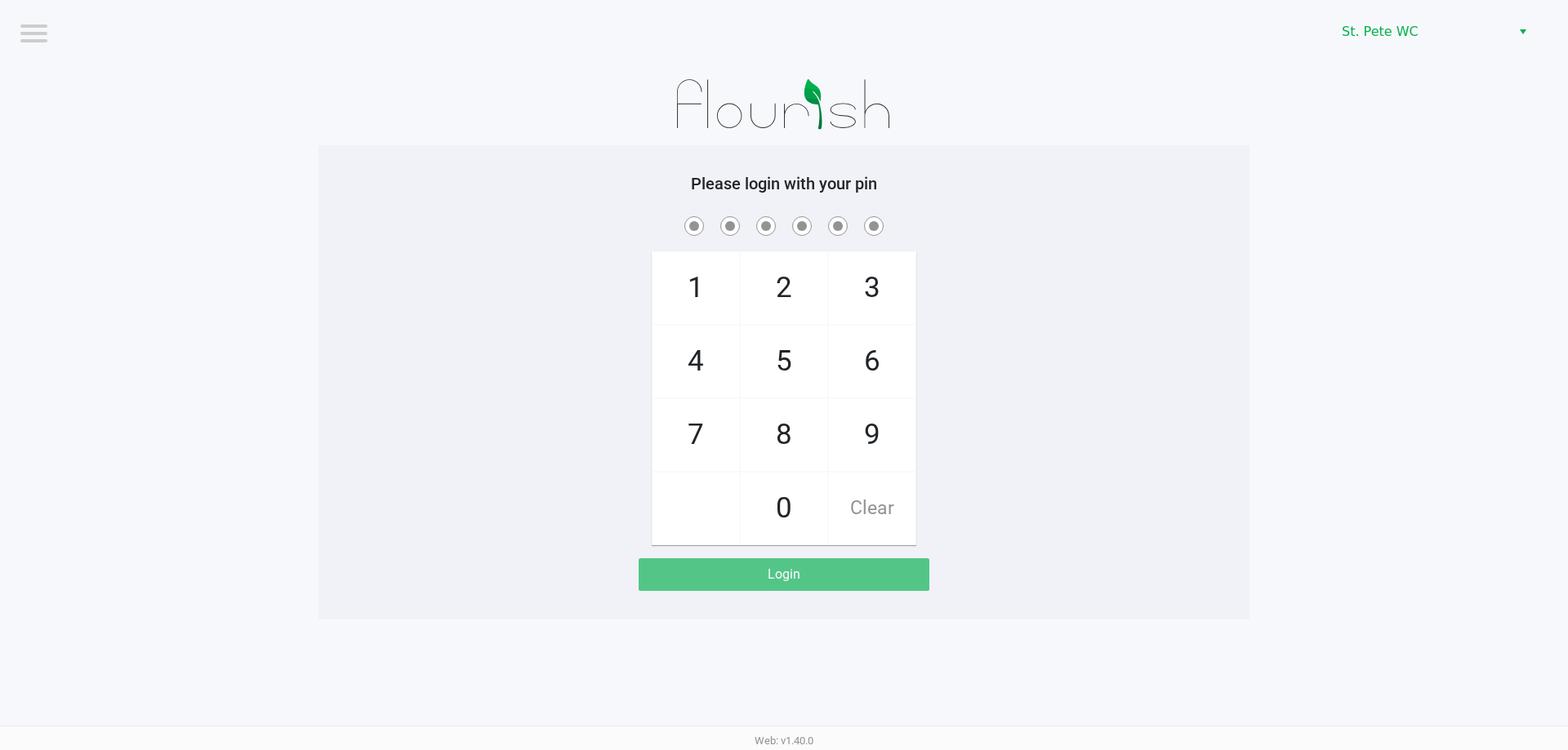
click at [859, 269] on span "3" at bounding box center [872, 288] width 87 height 72
click at [904, 249] on div "1 4 7 2 5 8 0 3 6 9 Clear" at bounding box center [784, 379] width 931 height 332
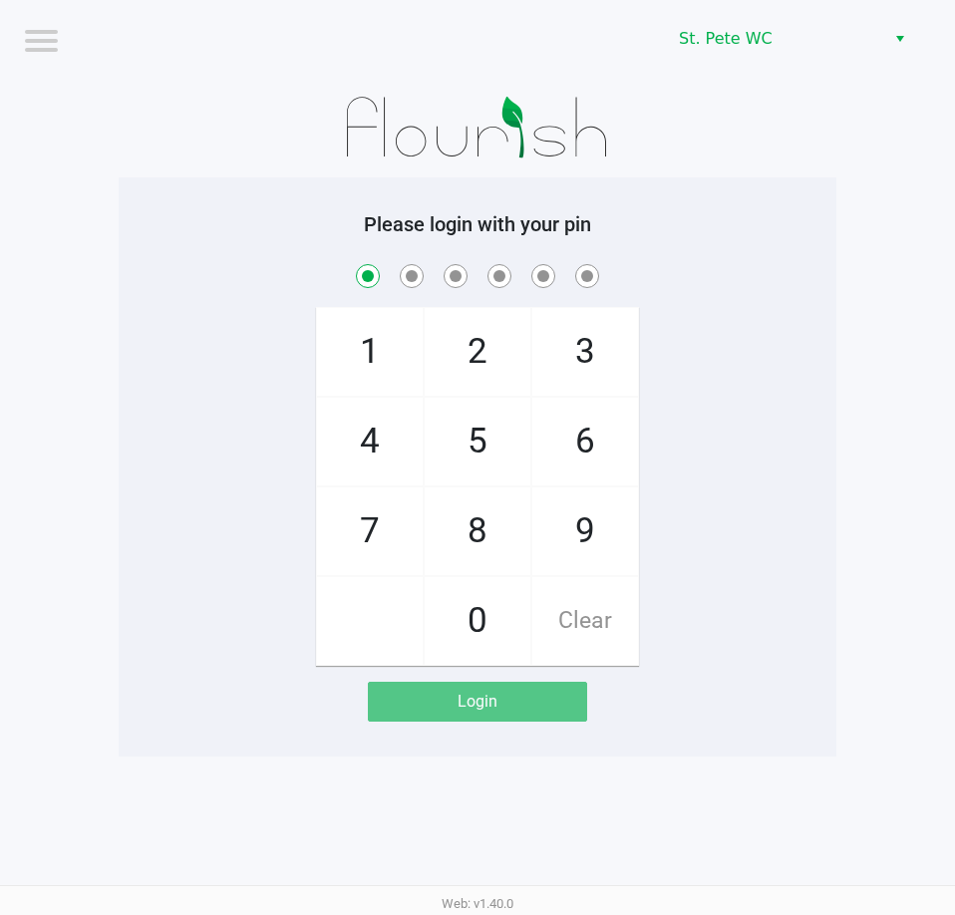
click at [225, 341] on div "1 4 7 2 5 8 0 3 6 9 Clear" at bounding box center [478, 463] width 718 height 406
click at [617, 616] on span "Clear" at bounding box center [585, 621] width 106 height 88
click at [166, 401] on div "1 4 7 2 5 8 0 3 6 9 Clear" at bounding box center [478, 463] width 718 height 406
checkbox input "true"
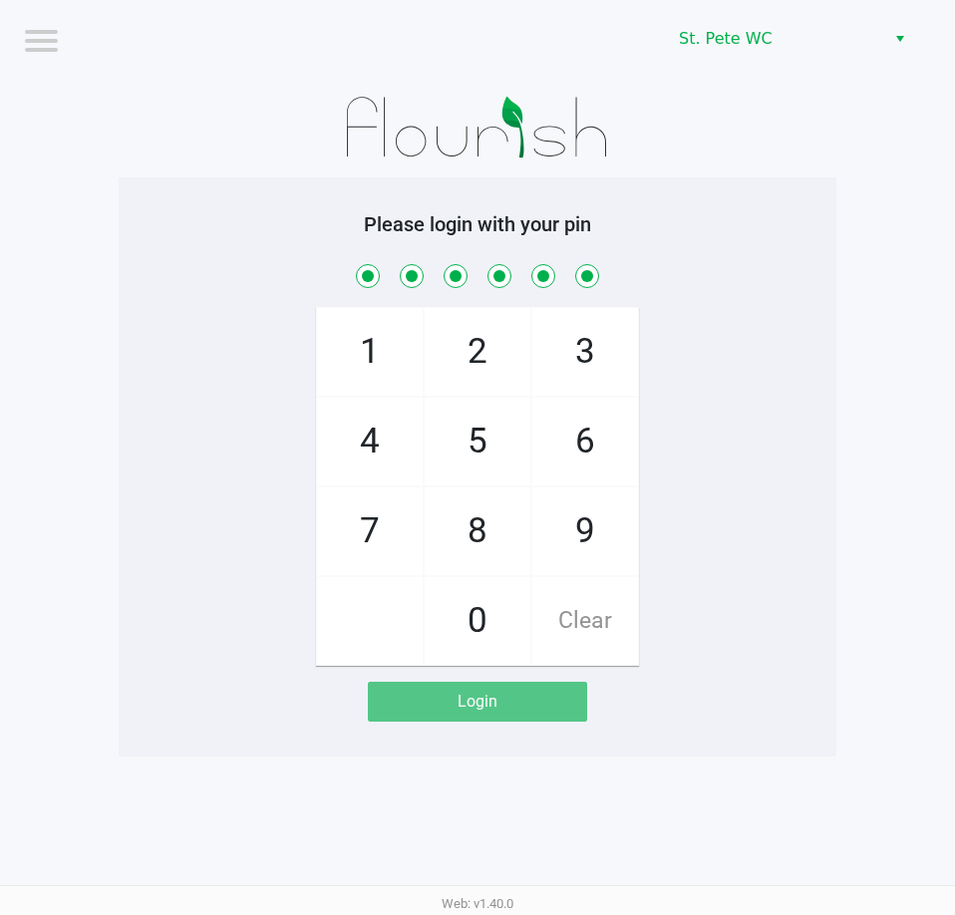
checkbox input "true"
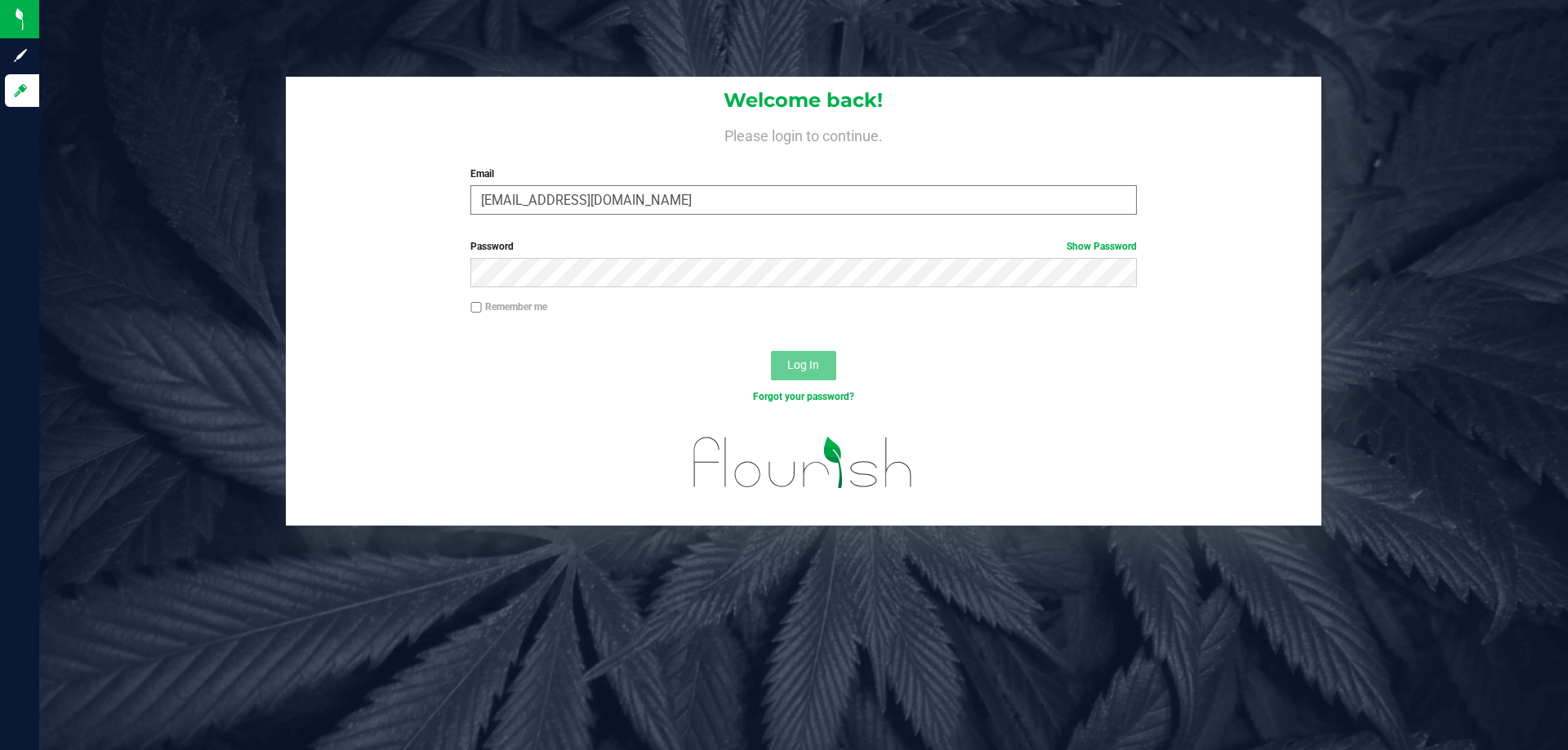
type input "[EMAIL_ADDRESS][DOMAIN_NAME]"
click at [771, 351] on button "Log In" at bounding box center [804, 366] width 66 height 29
